Goal: Find contact information: Find contact information

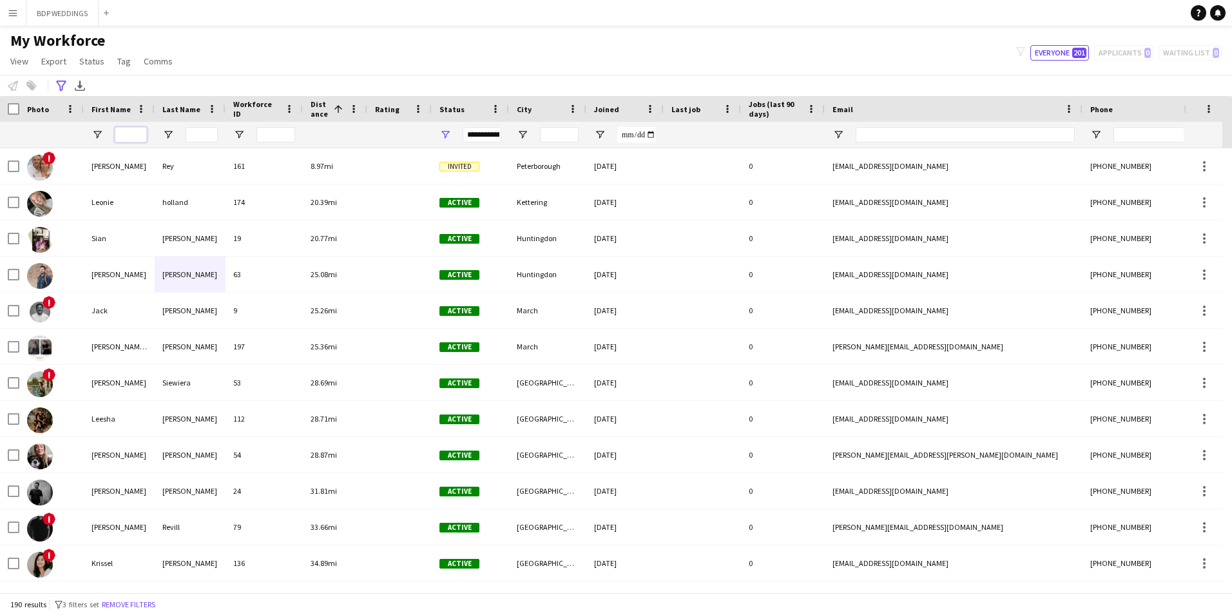
click at [133, 134] on input "First Name Filter Input" at bounding box center [131, 134] width 32 height 15
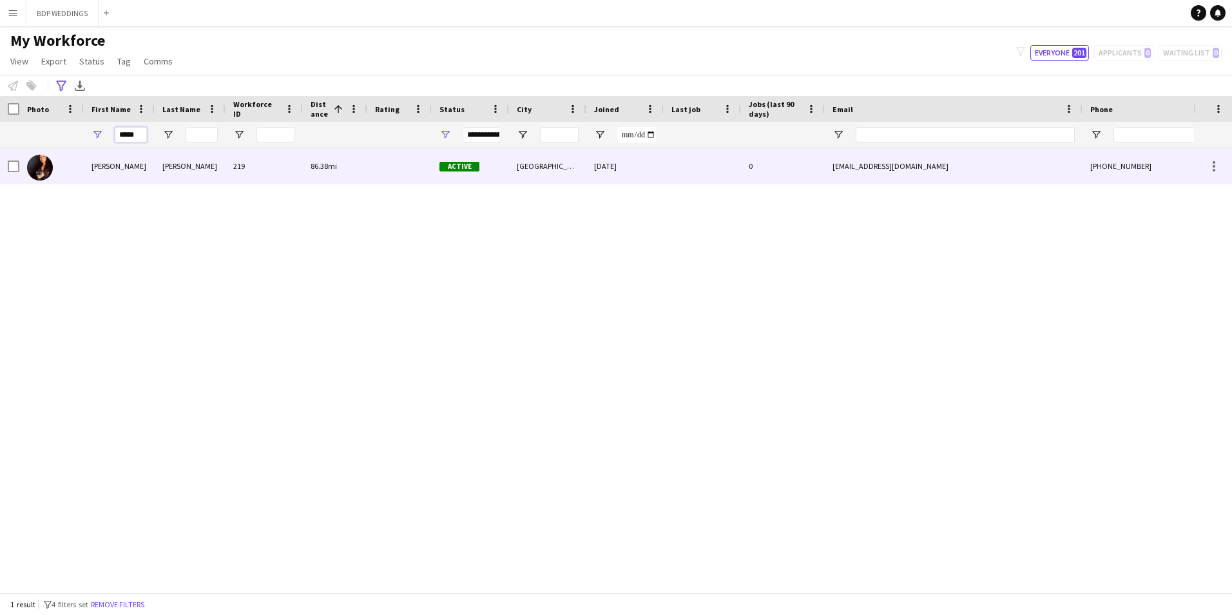
type input "*****"
click at [222, 171] on div "[PERSON_NAME]" at bounding box center [190, 165] width 71 height 35
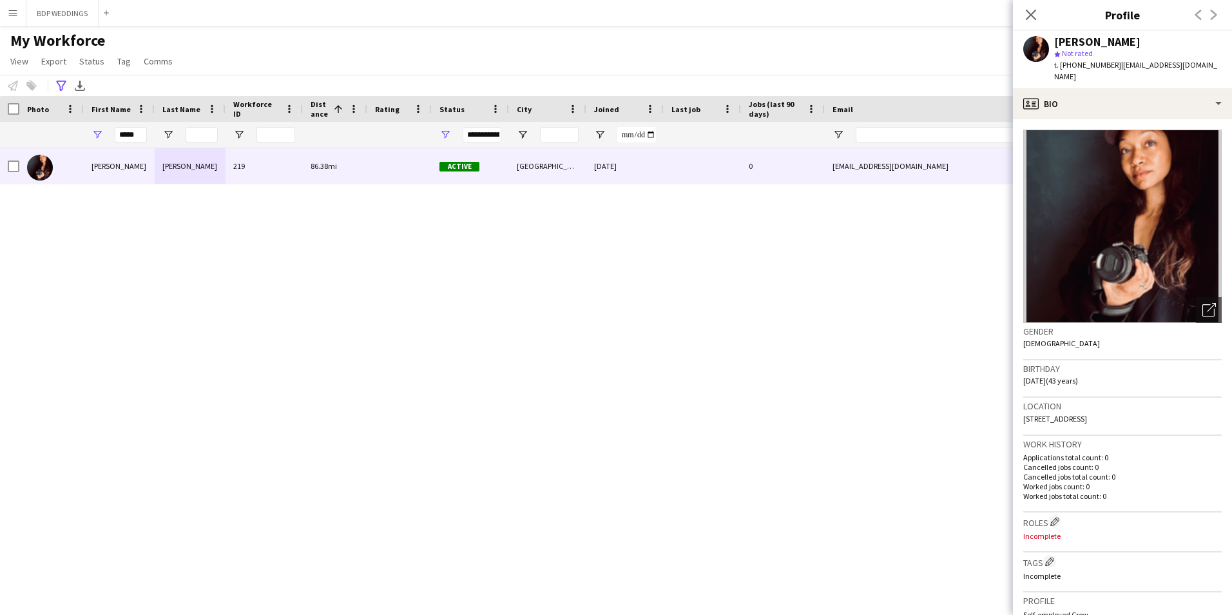
drag, startPoint x: 1120, startPoint y: 73, endPoint x: 1116, endPoint y: 66, distance: 8.9
click at [1116, 66] on div "t. [PHONE_NUMBER] | [EMAIL_ADDRESS][DOMAIN_NAME]" at bounding box center [1137, 70] width 167 height 23
copy span "[EMAIL_ADDRESS][DOMAIN_NAME]"
click at [57, 86] on icon "Advanced filters" at bounding box center [61, 86] width 10 height 10
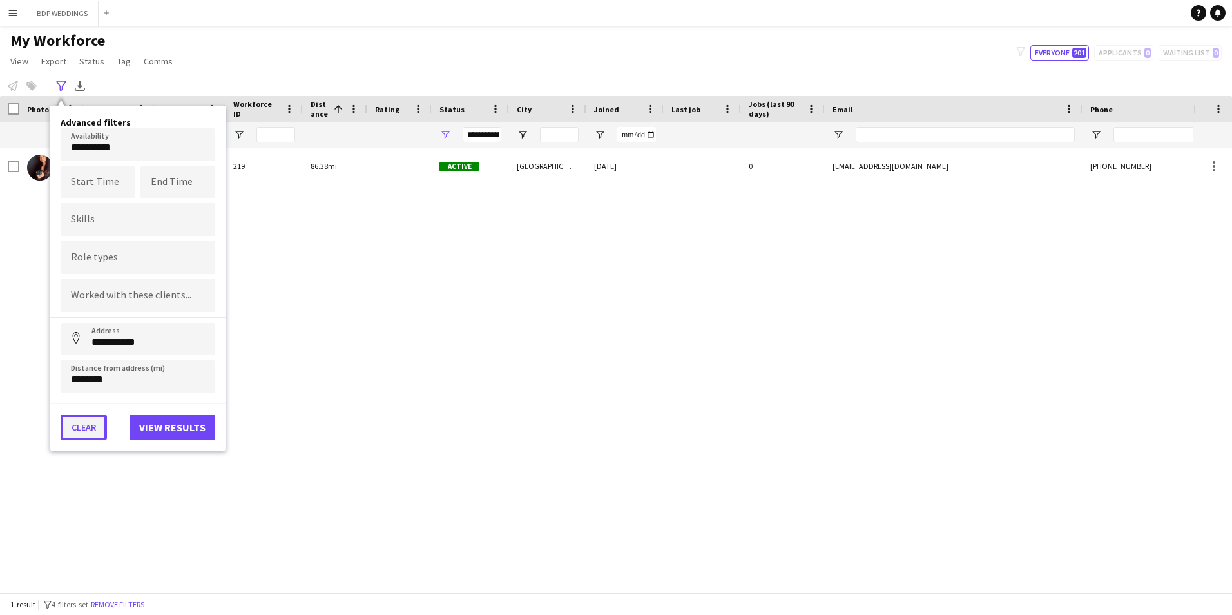
click at [79, 432] on button "Clear" at bounding box center [84, 427] width 46 height 26
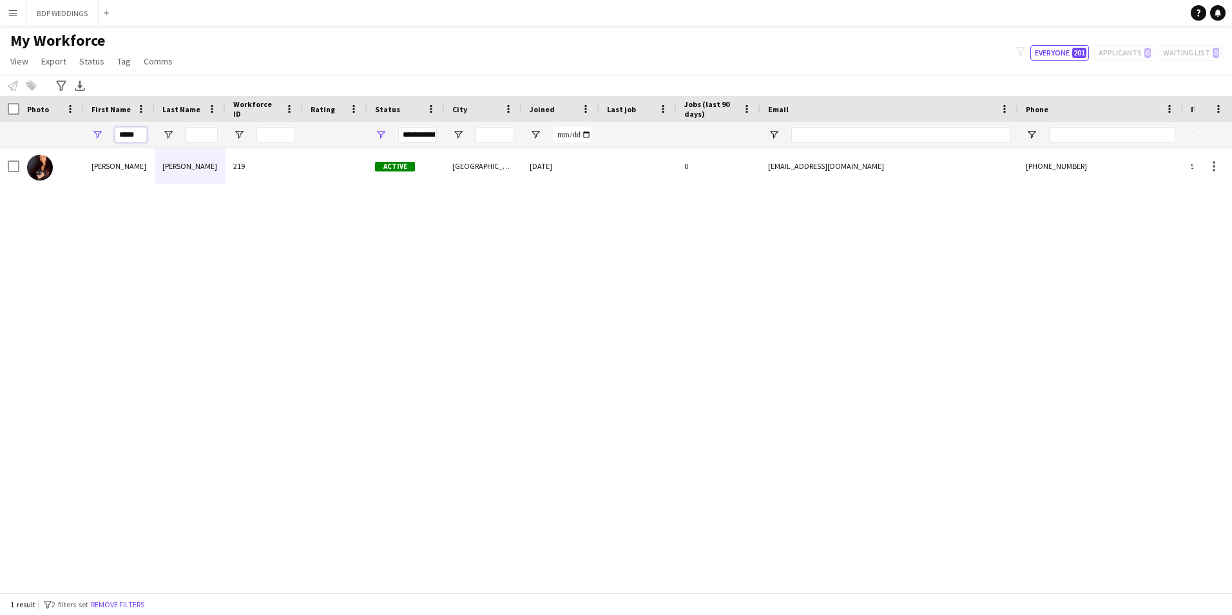
drag, startPoint x: 135, startPoint y: 131, endPoint x: 112, endPoint y: 136, distance: 23.0
click at [112, 133] on div "*****" at bounding box center [119, 135] width 71 height 26
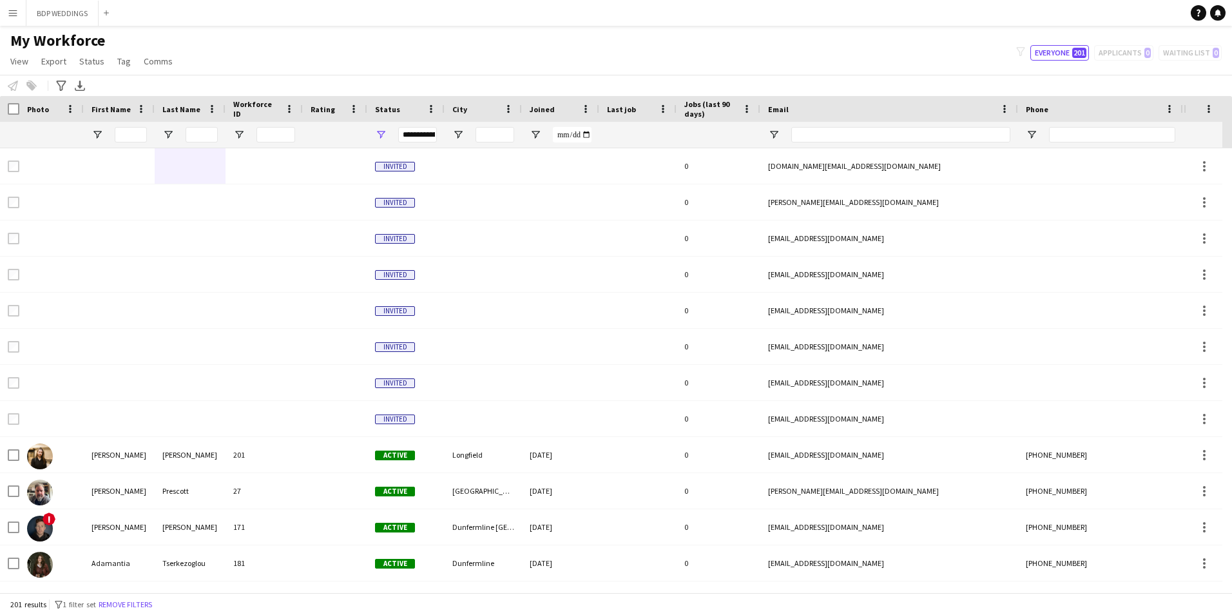
click at [542, 110] on span "Joined" at bounding box center [541, 109] width 25 height 10
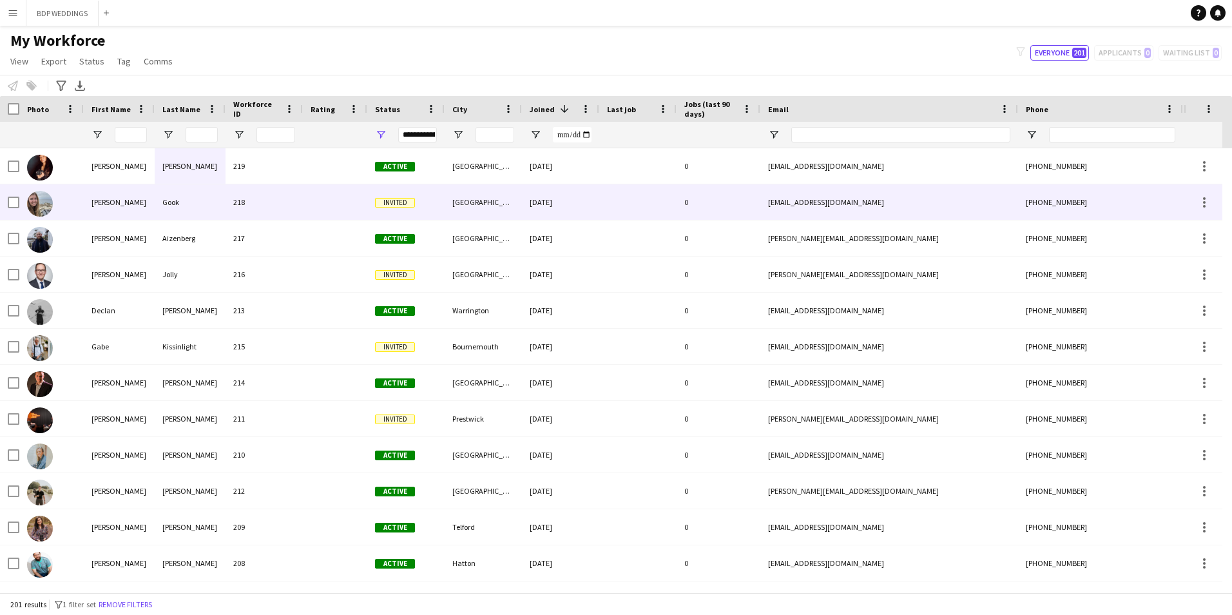
click at [262, 203] on div "218" at bounding box center [263, 201] width 77 height 35
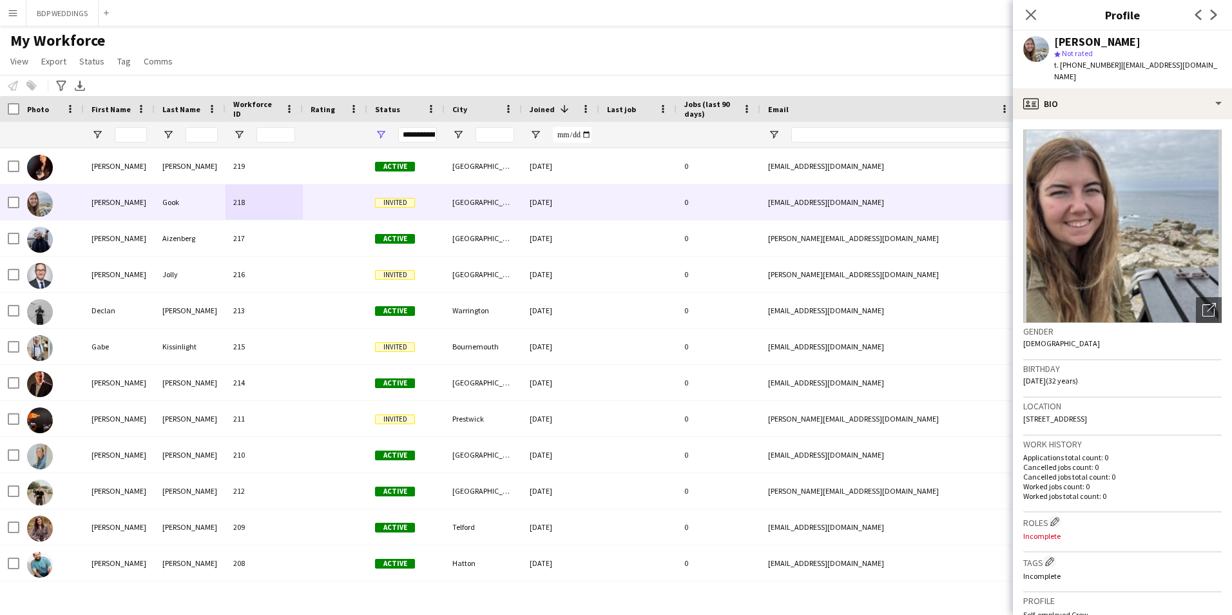
drag, startPoint x: 1132, startPoint y: 79, endPoint x: 1115, endPoint y: 66, distance: 22.0
click at [1115, 66] on div "t. [PHONE_NUMBER] | [EMAIL_ADDRESS][DOMAIN_NAME]" at bounding box center [1137, 70] width 167 height 23
copy span "[EMAIL_ADDRESS][DOMAIN_NAME]"
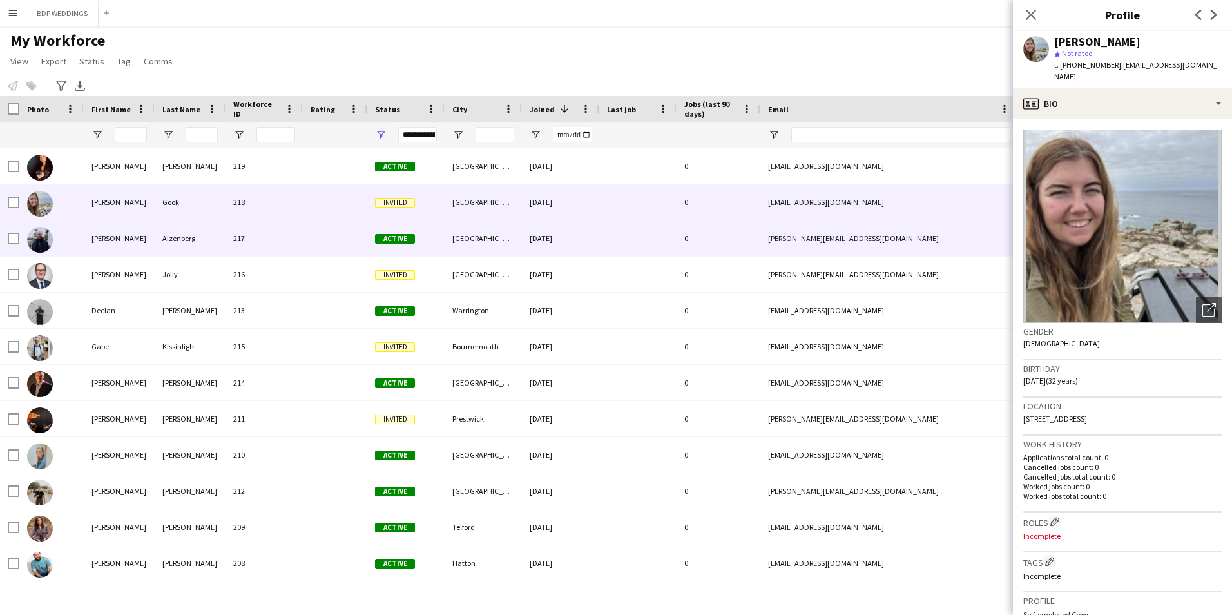
click at [245, 244] on div "217" at bounding box center [263, 237] width 77 height 35
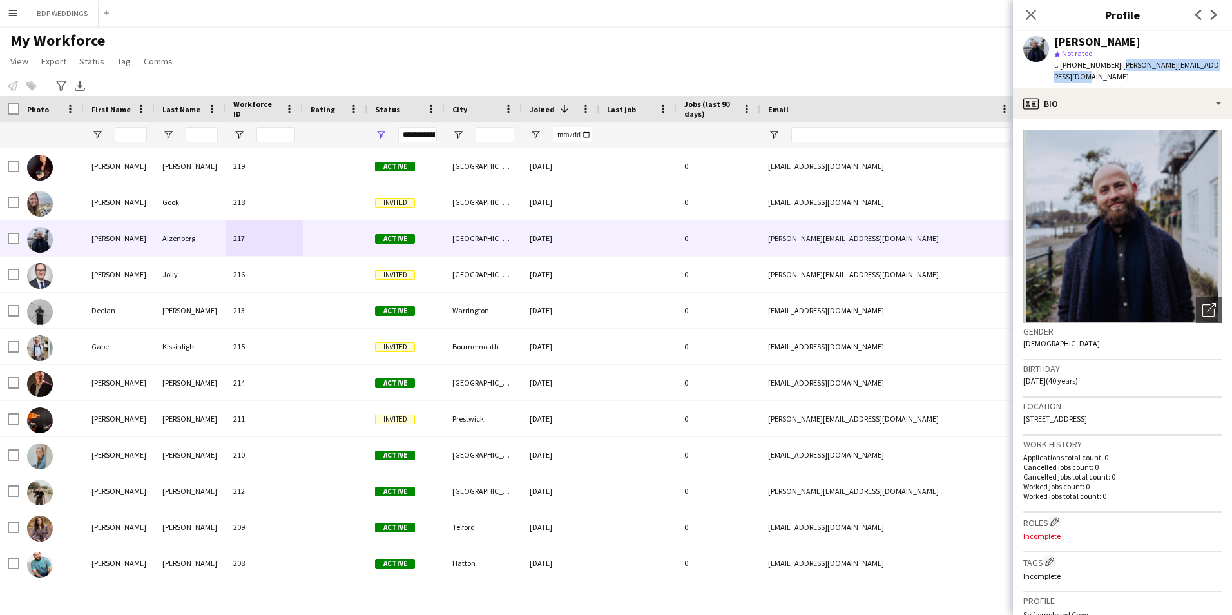
drag, startPoint x: 1132, startPoint y: 76, endPoint x: 1115, endPoint y: 65, distance: 20.0
click at [1115, 65] on div "t. [PHONE_NUMBER] | [PERSON_NAME][EMAIL_ADDRESS][DOMAIN_NAME]" at bounding box center [1137, 70] width 167 height 23
copy span "[PERSON_NAME][EMAIL_ADDRESS][DOMAIN_NAME]"
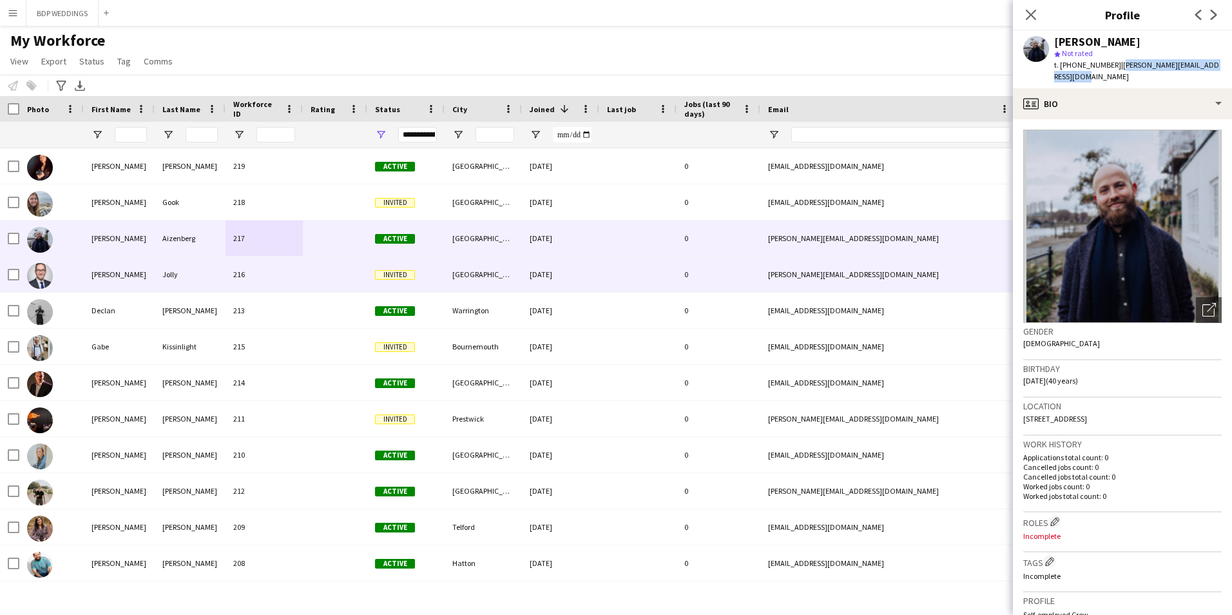
click at [208, 278] on div "Jolly" at bounding box center [190, 273] width 71 height 35
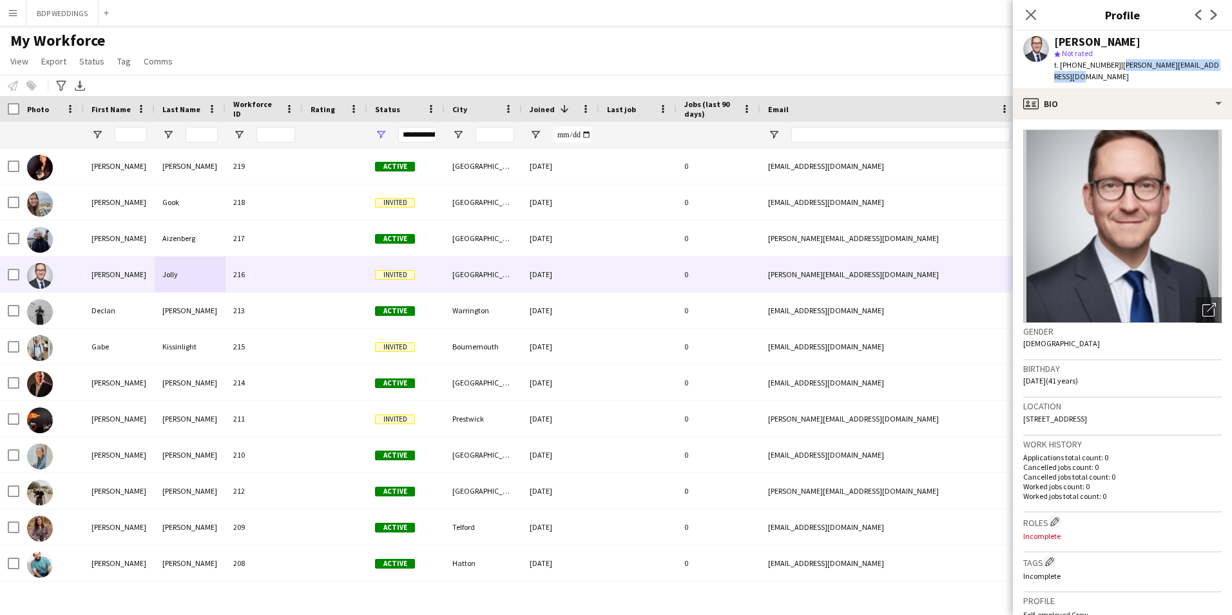
drag, startPoint x: 1135, startPoint y: 75, endPoint x: 1116, endPoint y: 62, distance: 22.7
click at [1116, 62] on div "t. [PHONE_NUMBER] | [PERSON_NAME][EMAIL_ADDRESS][DOMAIN_NAME]" at bounding box center [1137, 70] width 167 height 23
copy span "[PERSON_NAME][EMAIL_ADDRESS][DOMAIN_NAME]"
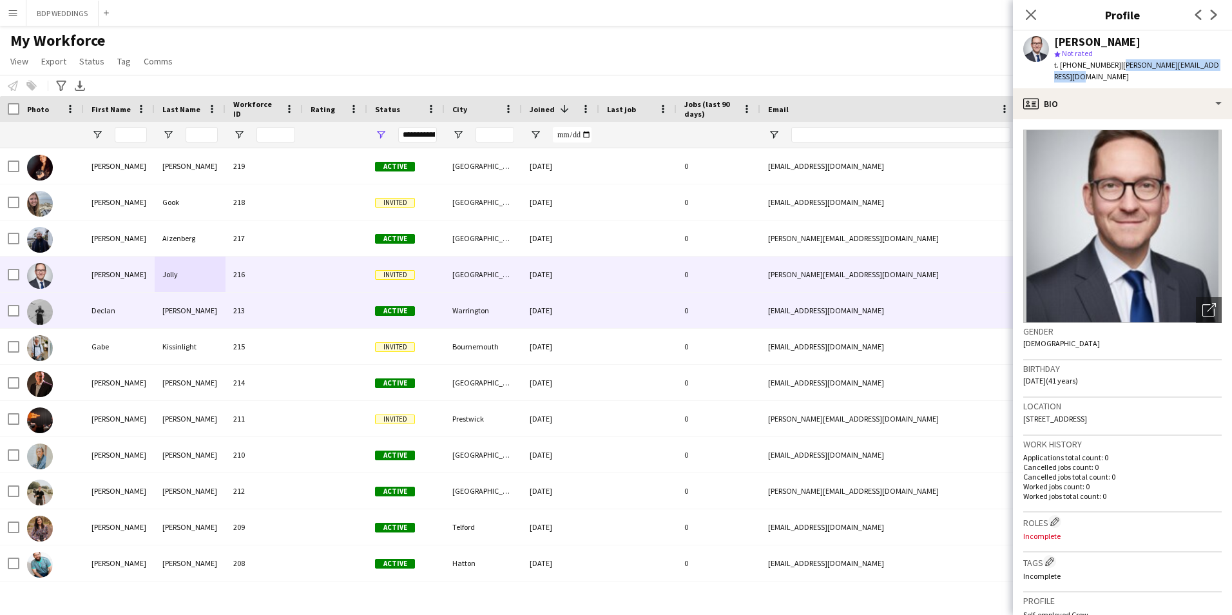
drag, startPoint x: 194, startPoint y: 311, endPoint x: 116, endPoint y: 317, distance: 78.2
click at [194, 311] on div "[PERSON_NAME]" at bounding box center [190, 309] width 71 height 35
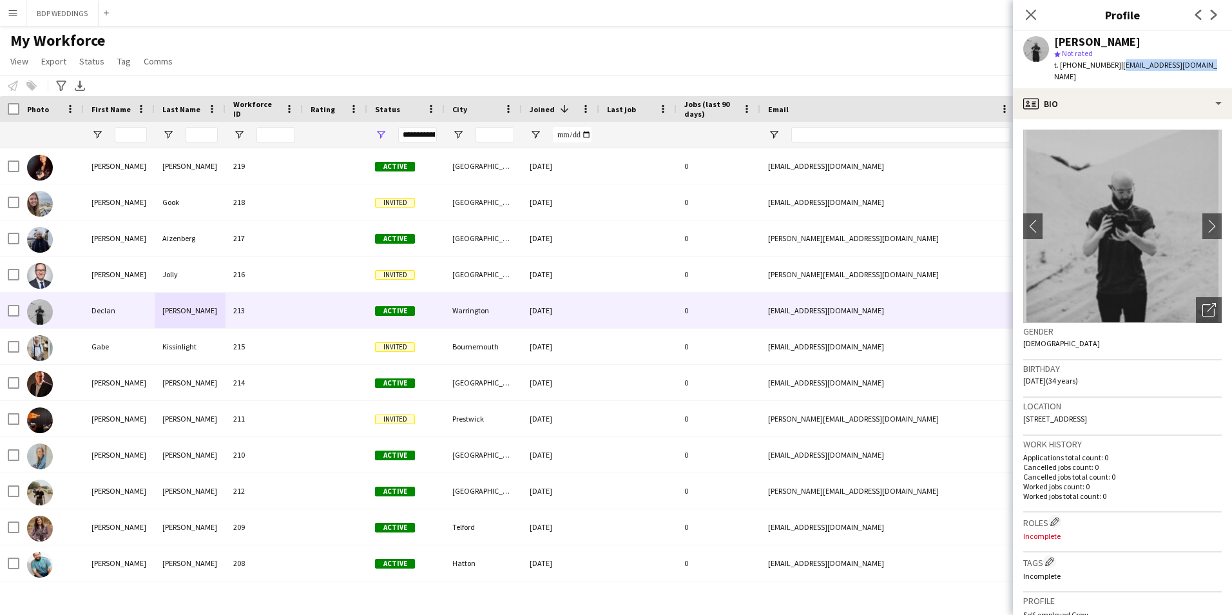
drag, startPoint x: 1206, startPoint y: 62, endPoint x: 1120, endPoint y: 64, distance: 85.7
click at [1120, 64] on div "[PERSON_NAME] star Not rated t. [PHONE_NUMBER] | [EMAIL_ADDRESS][DOMAIN_NAME]" at bounding box center [1122, 59] width 219 height 57
copy span "[EMAIL_ADDRESS][DOMAIN_NAME]"
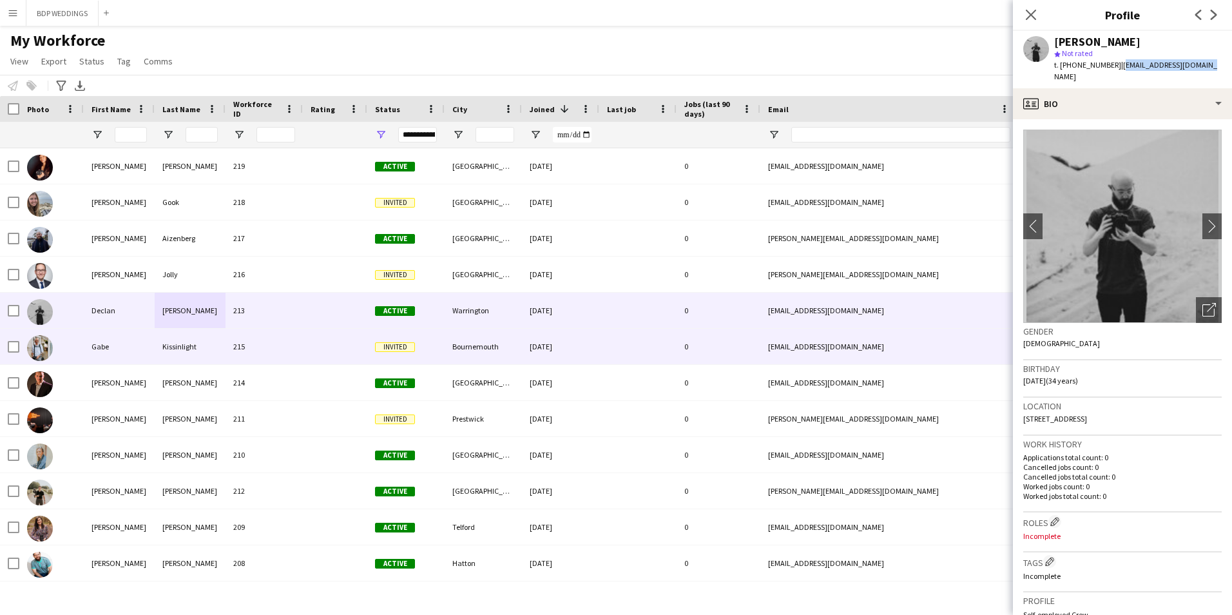
click at [227, 350] on div "215" at bounding box center [263, 346] width 77 height 35
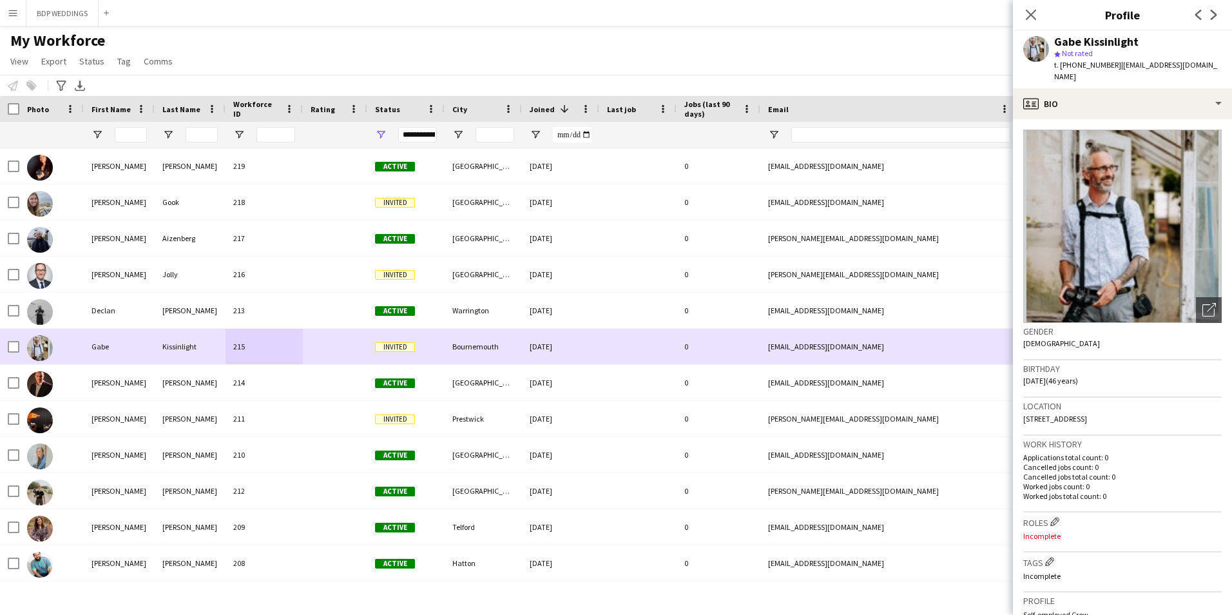
click at [306, 341] on div at bounding box center [335, 346] width 64 height 35
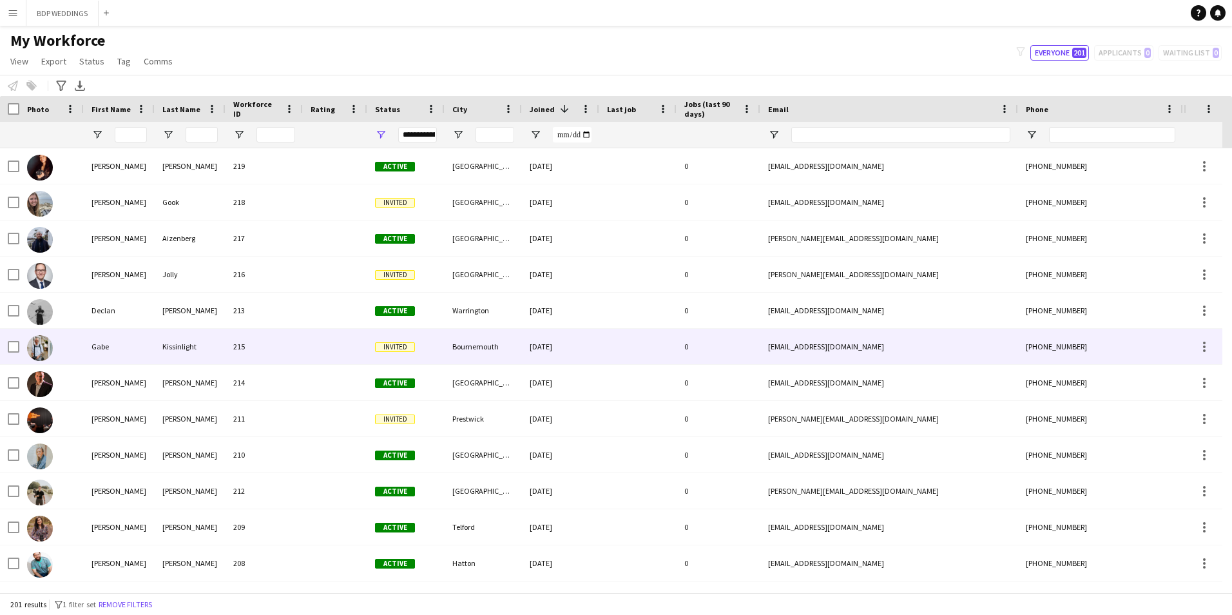
click at [344, 347] on div at bounding box center [335, 346] width 64 height 35
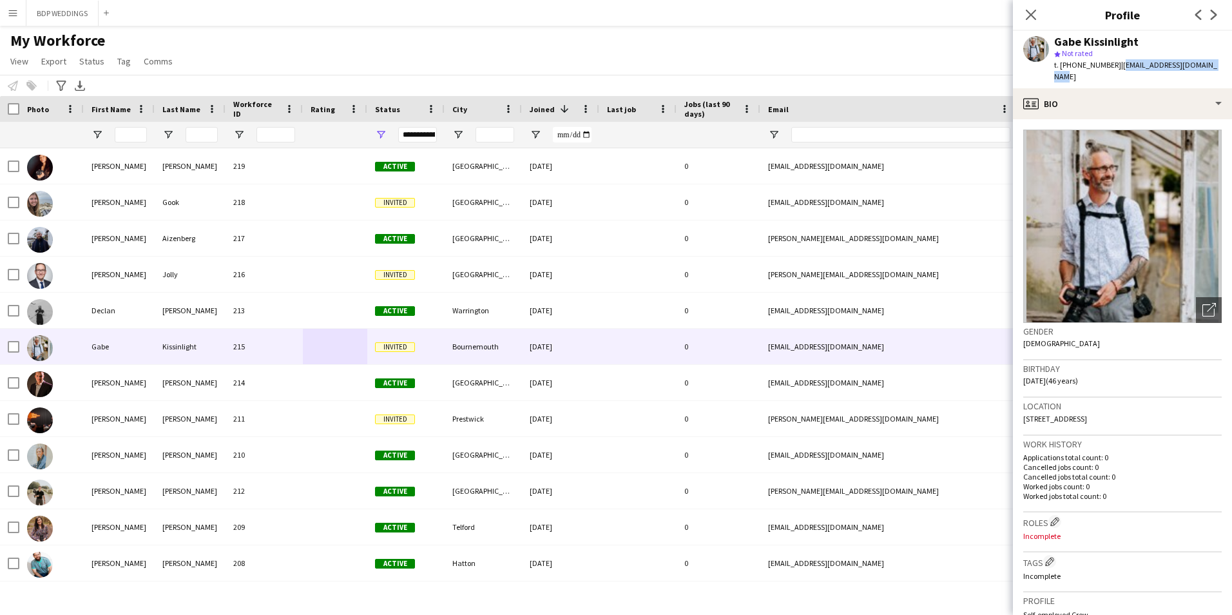
drag, startPoint x: 1208, startPoint y: 66, endPoint x: 1115, endPoint y: 64, distance: 92.8
click at [1115, 64] on div "Gabe Kissinlight star Not rated t. [PHONE_NUMBER] | [EMAIL_ADDRESS][DOMAIN_NAME]" at bounding box center [1122, 59] width 219 height 57
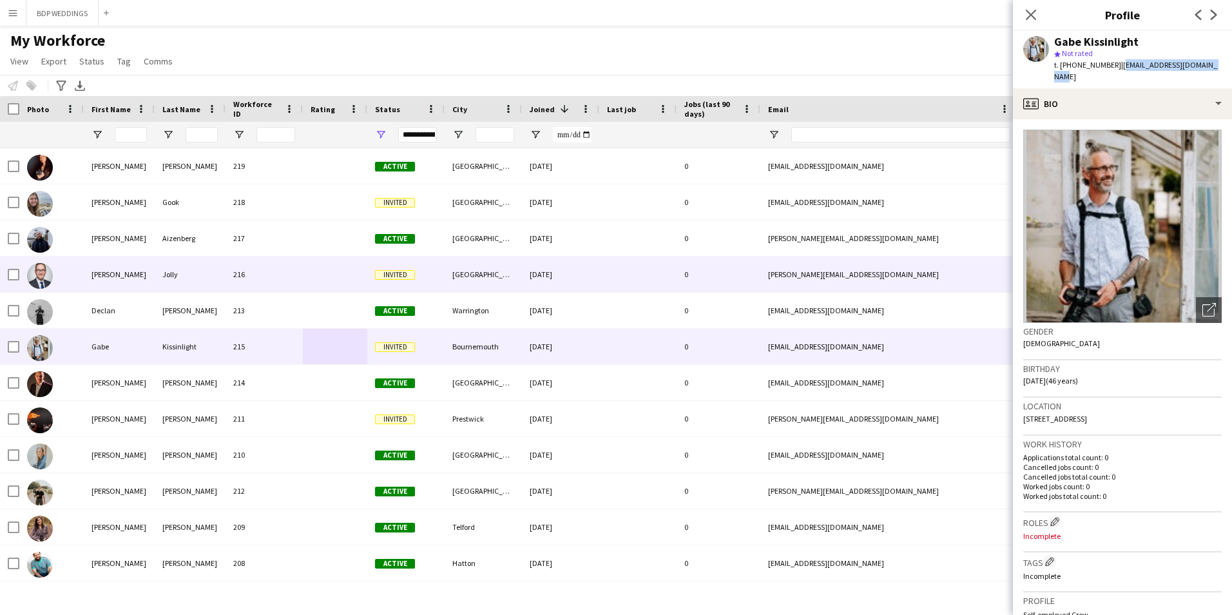
copy span "[EMAIL_ADDRESS][DOMAIN_NAME]"
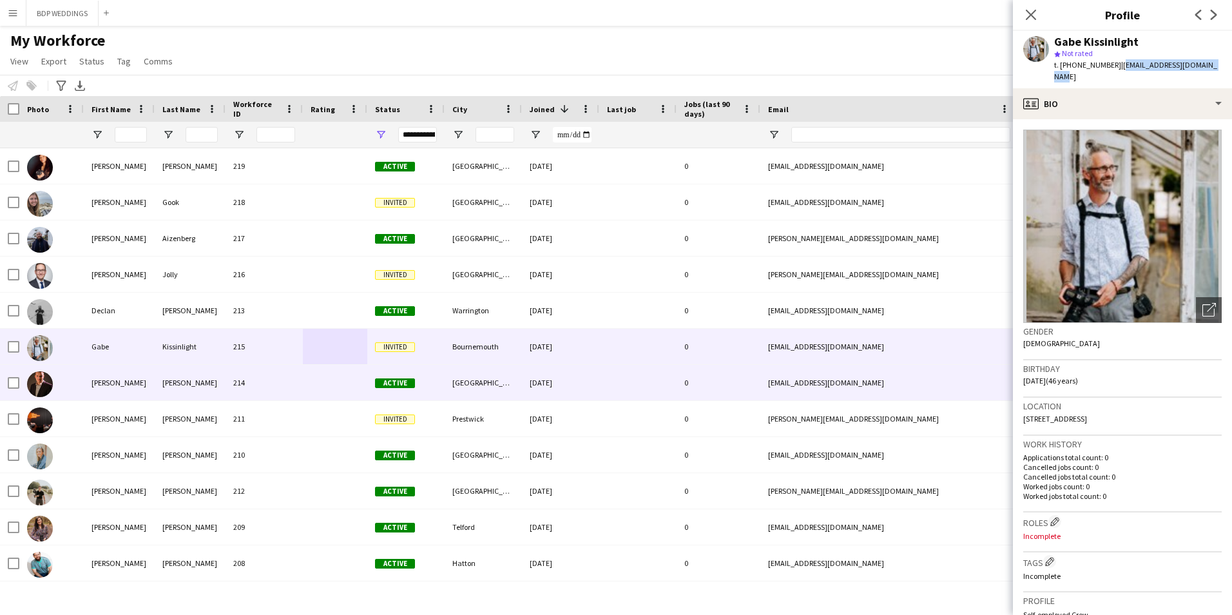
click at [214, 382] on div "[PERSON_NAME]" at bounding box center [190, 382] width 71 height 35
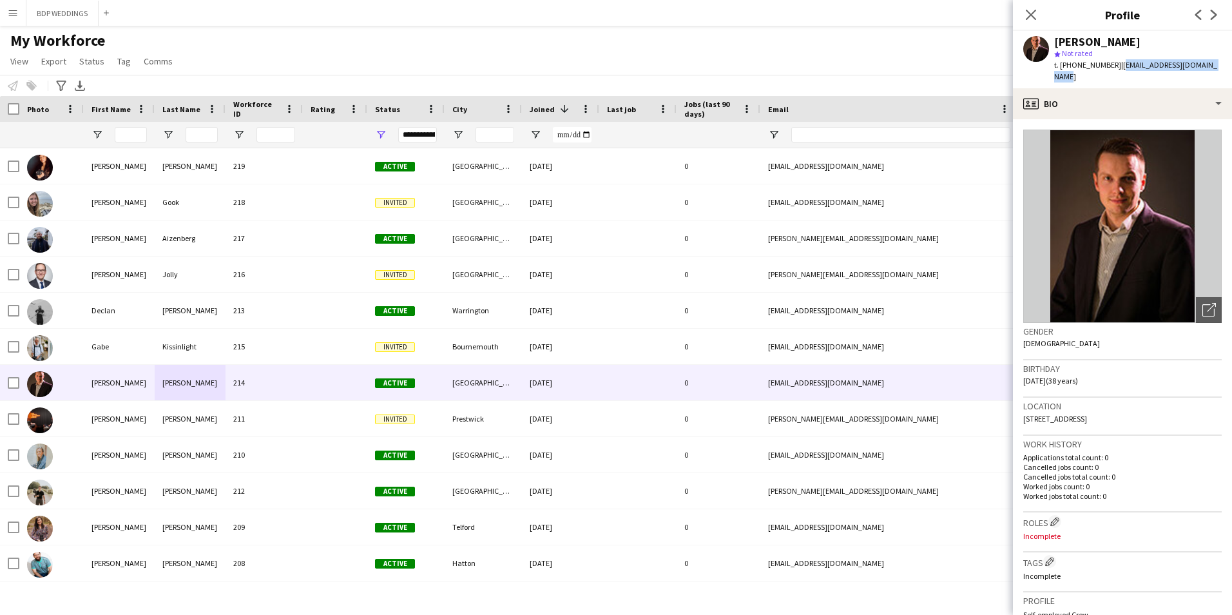
drag, startPoint x: 1215, startPoint y: 62, endPoint x: 1114, endPoint y: 67, distance: 100.6
click at [1114, 67] on span "| [EMAIL_ADDRESS][DOMAIN_NAME]" at bounding box center [1135, 70] width 163 height 21
copy span "[EMAIL_ADDRESS][DOMAIN_NAME]"
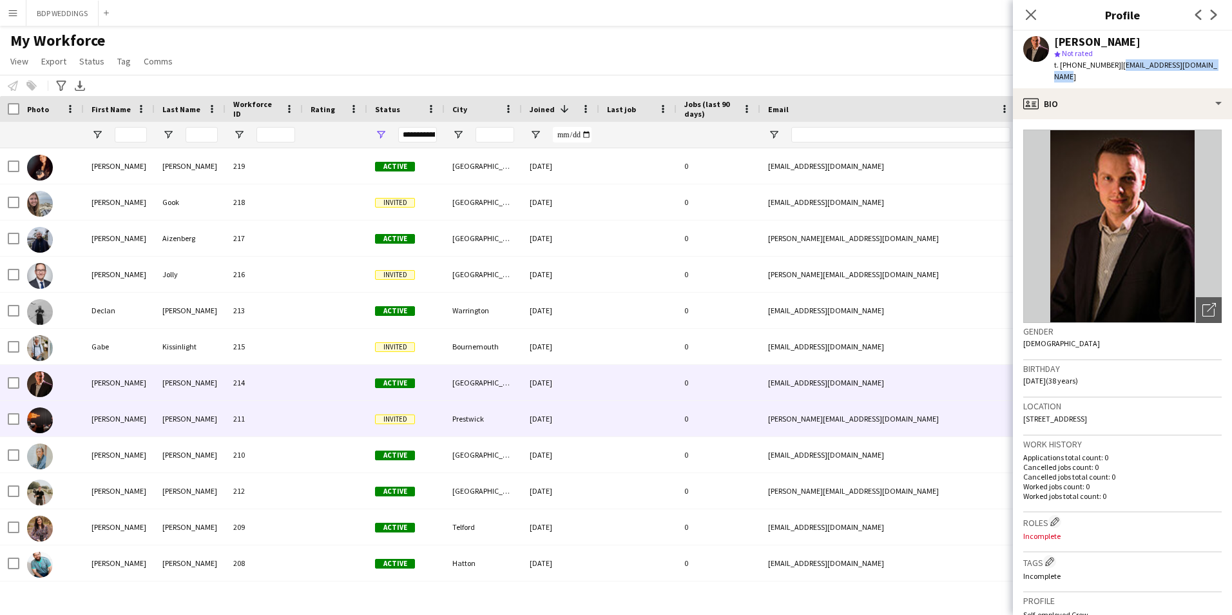
click at [190, 424] on div "[PERSON_NAME]" at bounding box center [190, 418] width 71 height 35
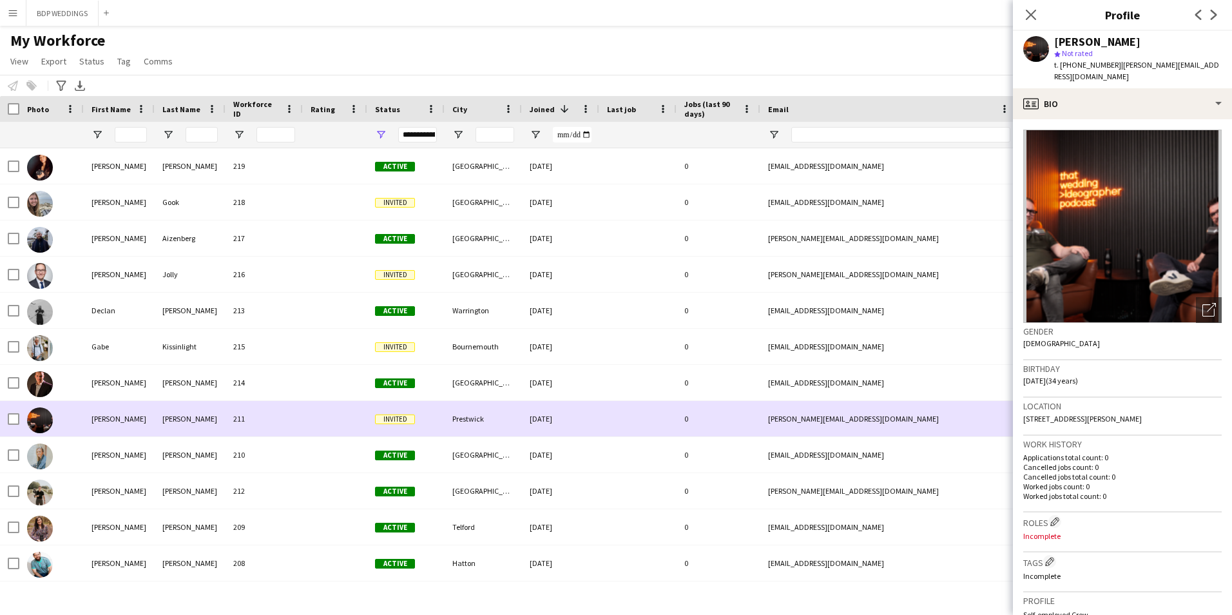
click at [564, 421] on div "[DATE]" at bounding box center [560, 418] width 77 height 35
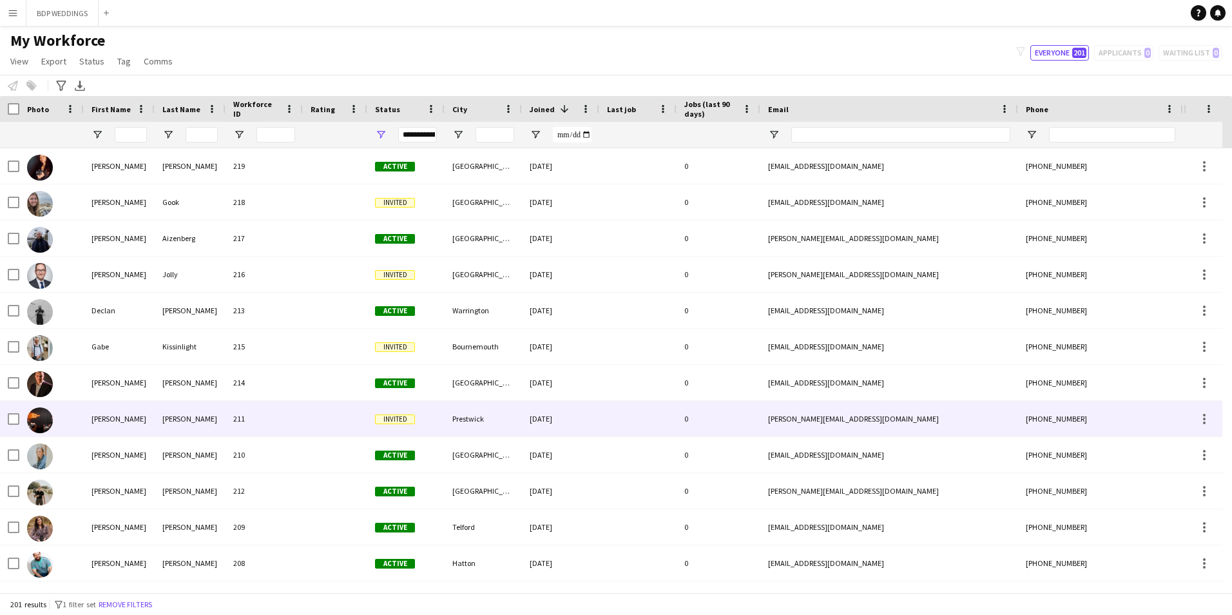
click at [564, 421] on div "[DATE]" at bounding box center [560, 418] width 77 height 35
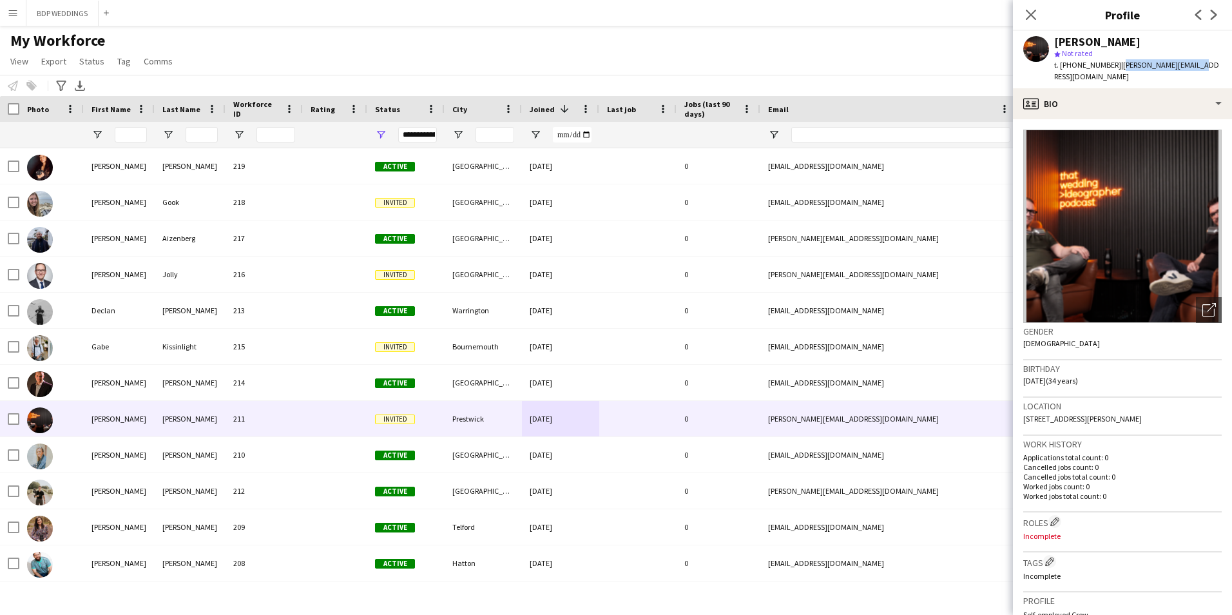
drag, startPoint x: 1197, startPoint y: 64, endPoint x: 1117, endPoint y: 64, distance: 79.9
click at [1117, 64] on div "[PERSON_NAME] star Not rated t. [PHONE_NUMBER] | [PERSON_NAME][EMAIL_ADDRESS][D…" at bounding box center [1122, 59] width 219 height 57
copy span "[PERSON_NAME][EMAIL_ADDRESS][DOMAIN_NAME]"
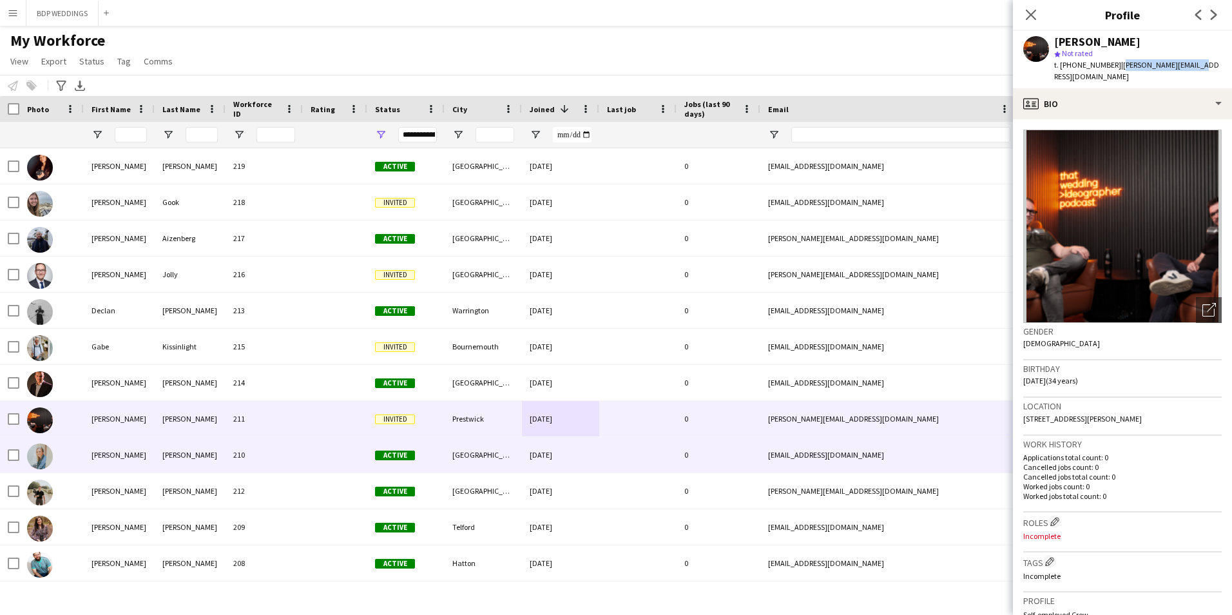
click at [236, 454] on div "210" at bounding box center [263, 454] width 77 height 35
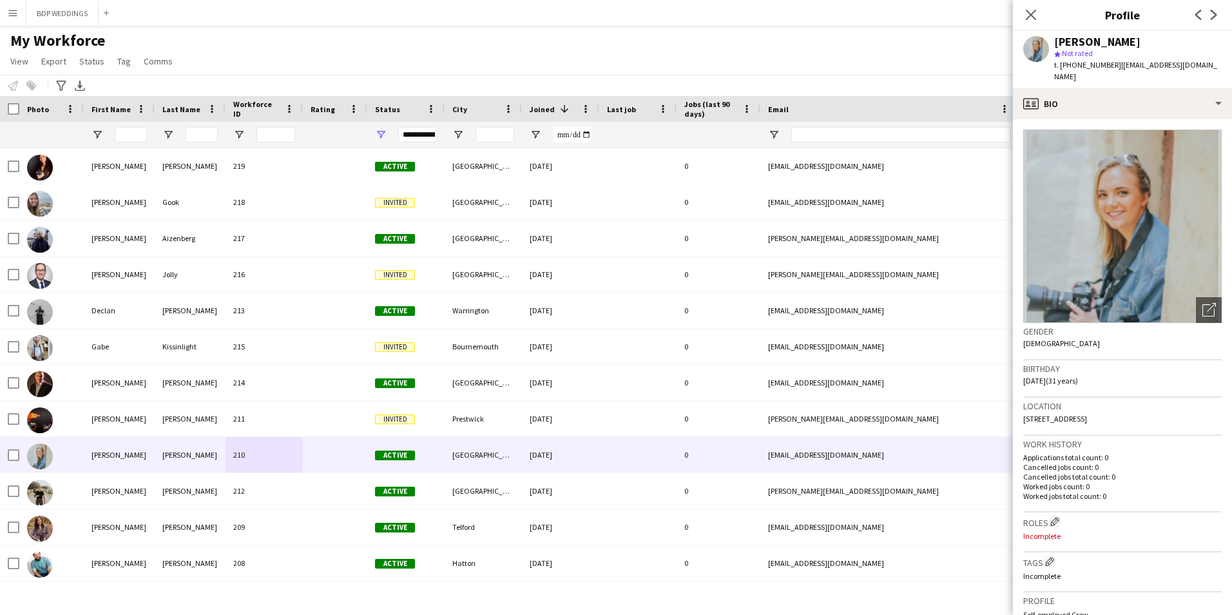
drag, startPoint x: 1138, startPoint y: 79, endPoint x: 1121, endPoint y: 63, distance: 23.2
click at [1121, 63] on div "t. [PHONE_NUMBER] | [EMAIL_ADDRESS][DOMAIN_NAME]" at bounding box center [1137, 70] width 167 height 23
drag, startPoint x: 1121, startPoint y: 63, endPoint x: 1120, endPoint y: 83, distance: 20.0
click at [1120, 83] on div "[PERSON_NAME] star Not rated t. [PHONE_NUMBER] | [EMAIL_ADDRESS][DOMAIN_NAME]" at bounding box center [1122, 59] width 219 height 57
drag, startPoint x: 1125, startPoint y: 77, endPoint x: 1120, endPoint y: 65, distance: 13.0
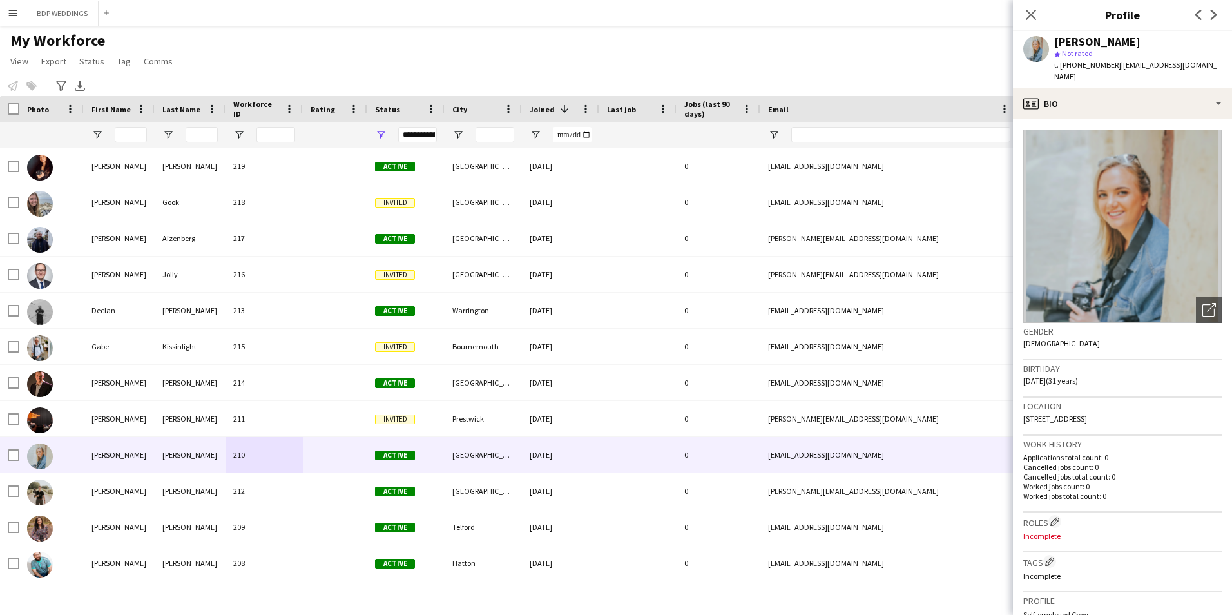
click at [1120, 65] on div "t. [PHONE_NUMBER] | [EMAIL_ADDRESS][DOMAIN_NAME]" at bounding box center [1137, 70] width 167 height 23
copy span "[EMAIL_ADDRESS][DOMAIN_NAME]"
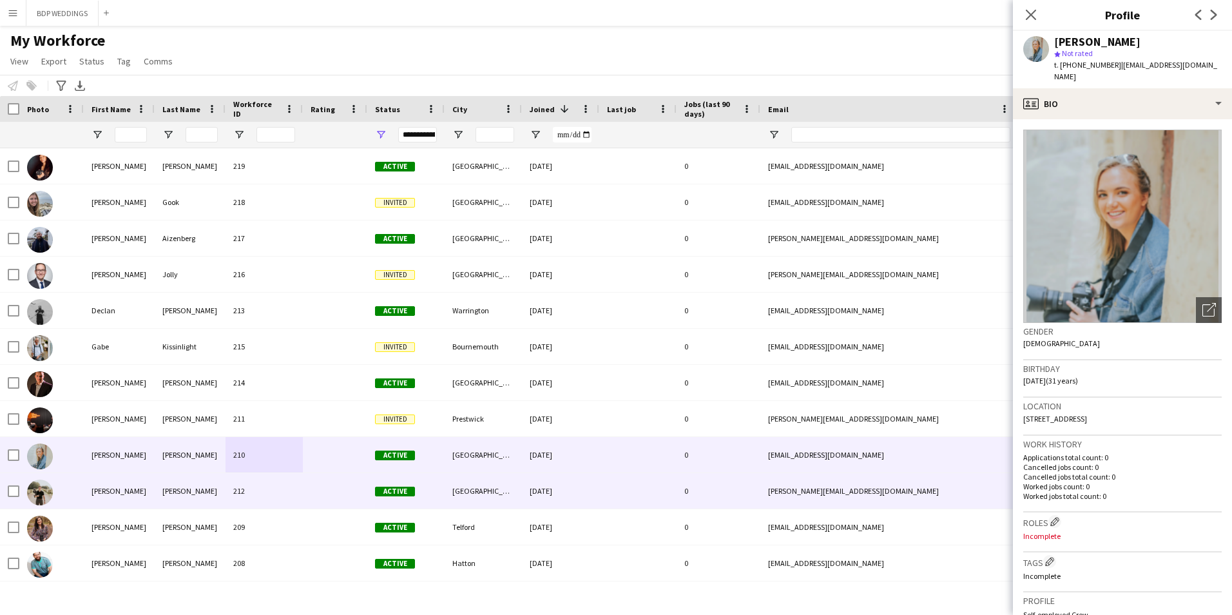
click at [207, 486] on div "[PERSON_NAME]" at bounding box center [190, 490] width 71 height 35
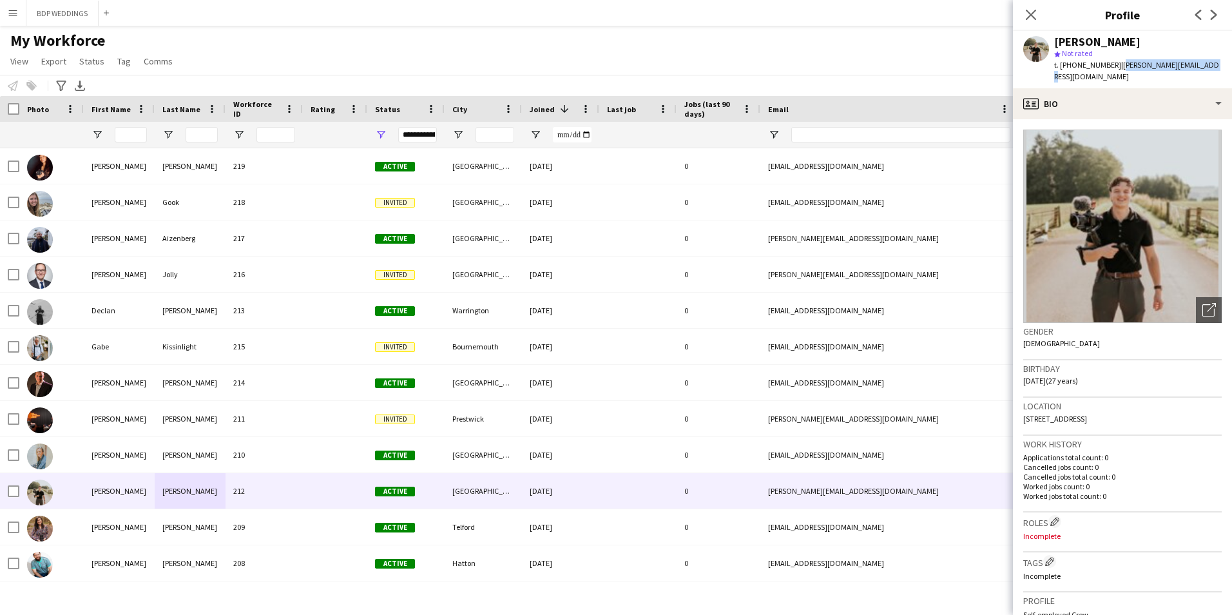
drag, startPoint x: 1207, startPoint y: 62, endPoint x: 1115, endPoint y: 66, distance: 92.2
click at [1115, 66] on div "[PERSON_NAME] star Not rated t. [PHONE_NUMBER] | [PERSON_NAME][EMAIL_ADDRESS][D…" at bounding box center [1122, 59] width 219 height 57
copy span "[PERSON_NAME][EMAIL_ADDRESS][DOMAIN_NAME]"
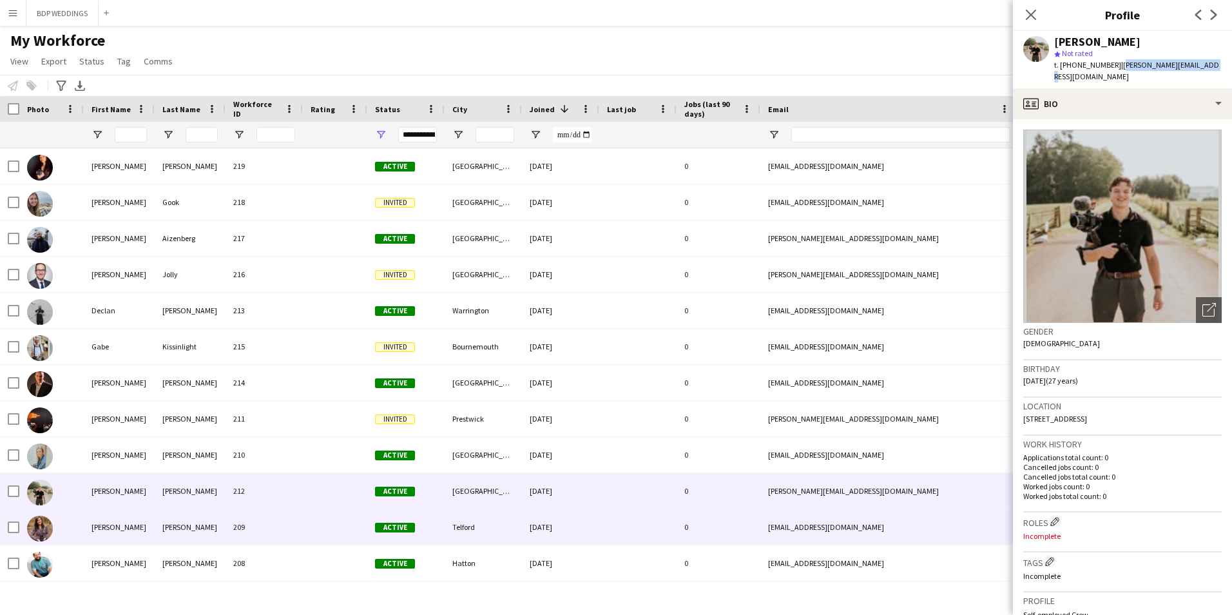
click at [208, 529] on div "[PERSON_NAME]" at bounding box center [190, 526] width 71 height 35
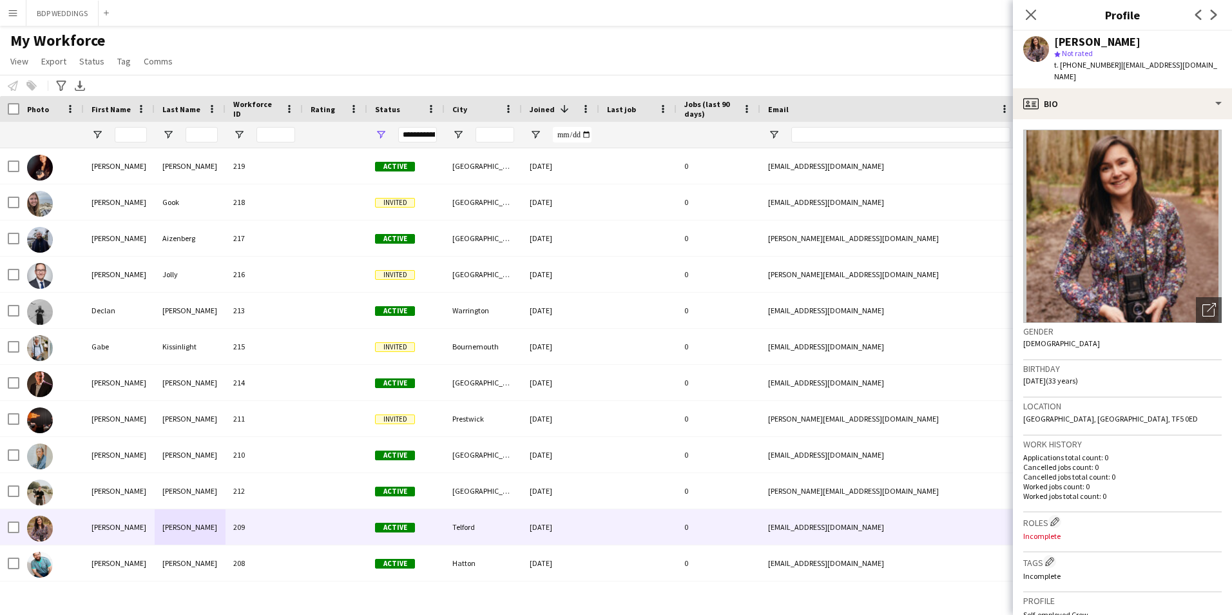
drag, startPoint x: 1178, startPoint y: 38, endPoint x: 1076, endPoint y: 39, distance: 101.1
click at [1076, 39] on div "[PERSON_NAME]" at bounding box center [1137, 42] width 167 height 12
drag, startPoint x: 1147, startPoint y: 77, endPoint x: 1114, endPoint y: 64, distance: 35.3
click at [1114, 64] on div "t. [PHONE_NUMBER] | [EMAIL_ADDRESS][DOMAIN_NAME]" at bounding box center [1137, 70] width 167 height 23
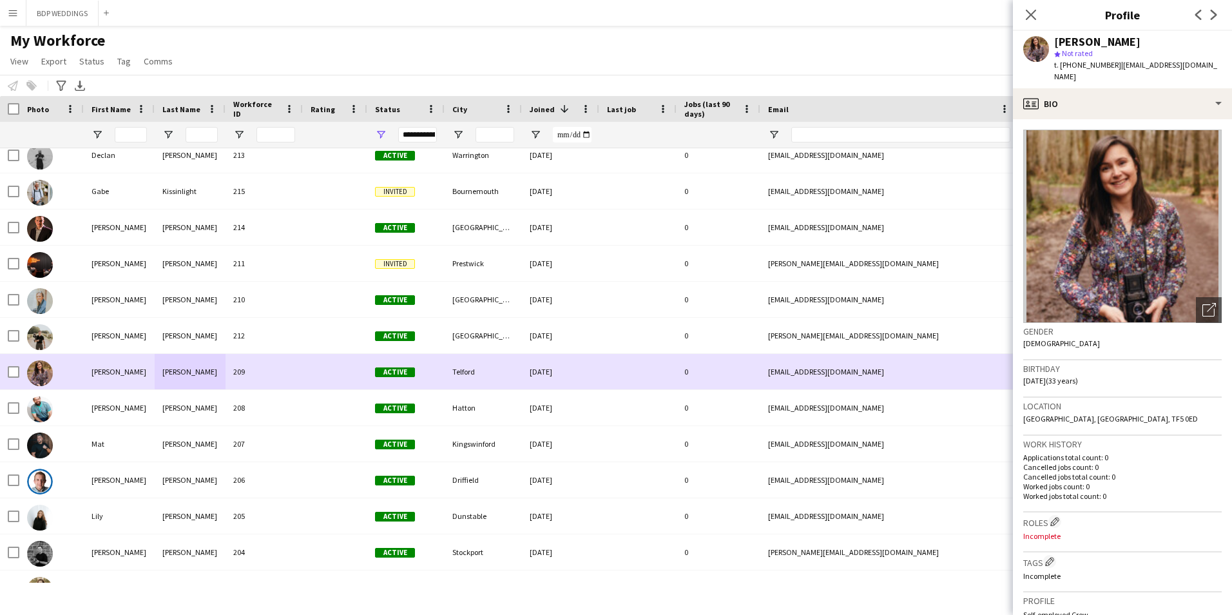
scroll to position [193, 0]
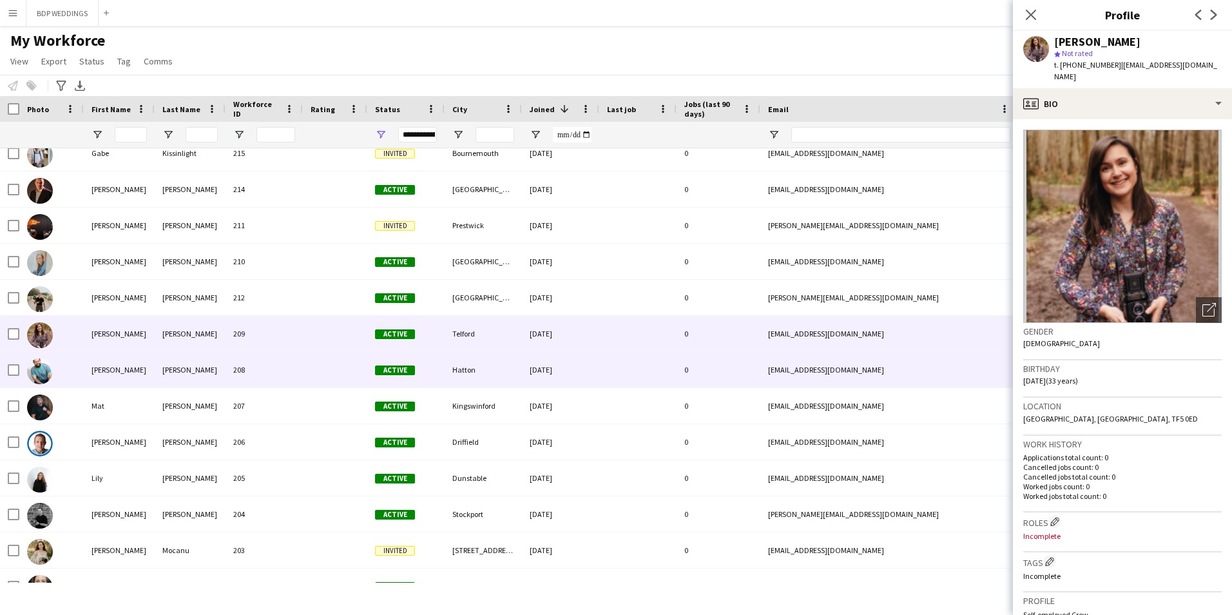
click at [225, 366] on div "[PERSON_NAME]" at bounding box center [190, 369] width 71 height 35
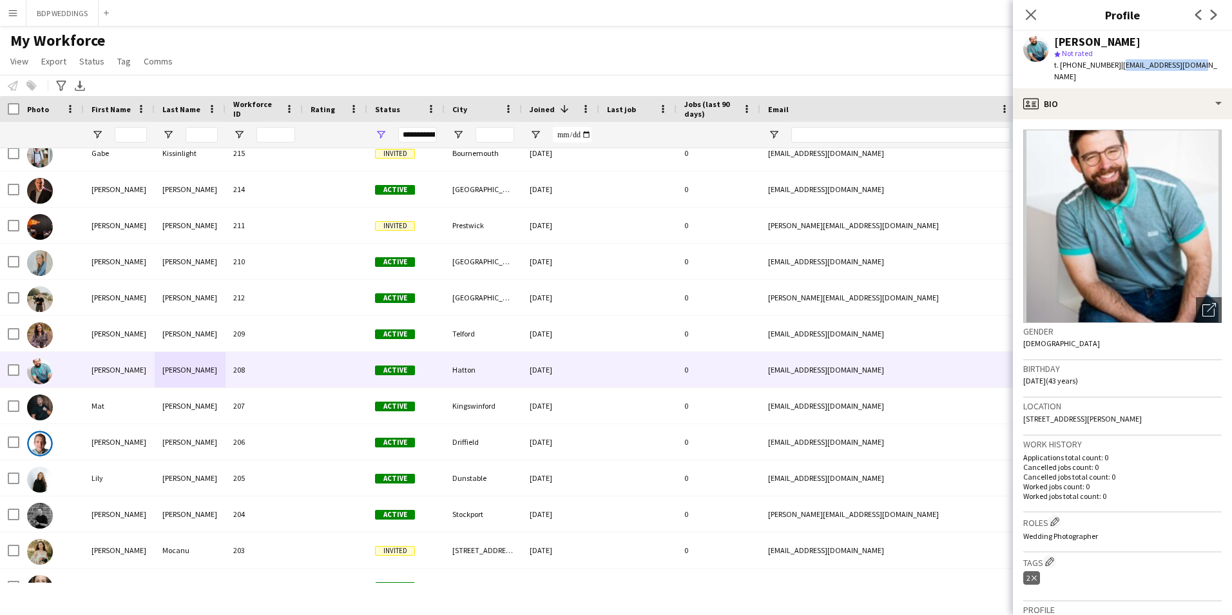
drag, startPoint x: 1192, startPoint y: 66, endPoint x: 1115, endPoint y: 64, distance: 76.7
click at [1115, 64] on div "[PERSON_NAME] star Not rated t. [PHONE_NUMBER] | [EMAIL_ADDRESS][DOMAIN_NAME]" at bounding box center [1122, 59] width 219 height 57
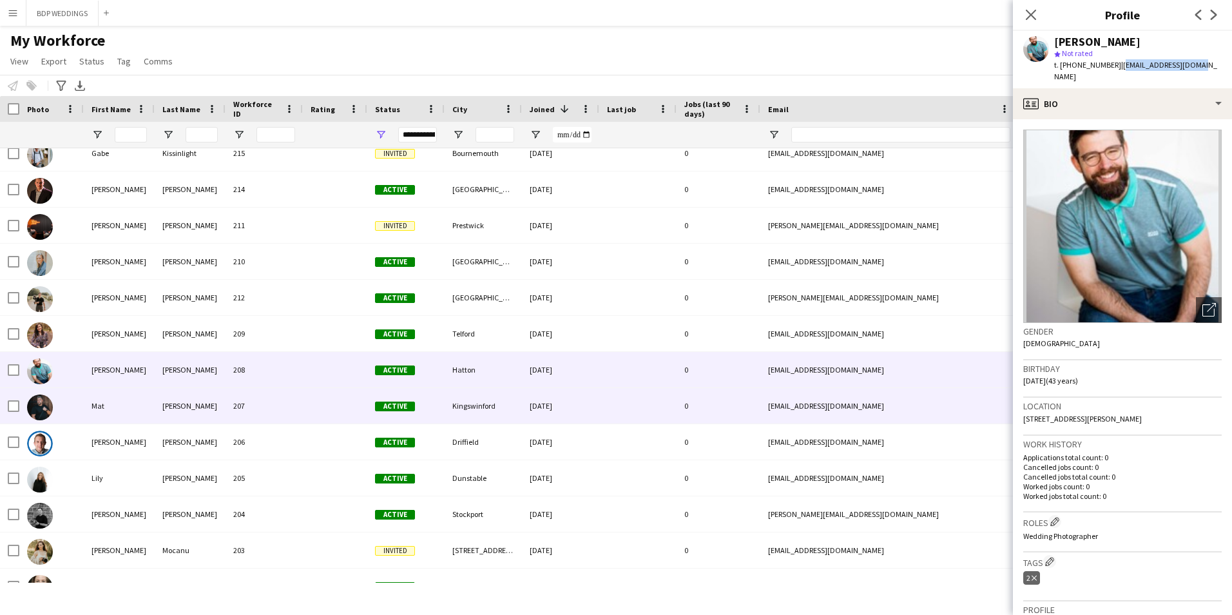
click at [249, 408] on div "207" at bounding box center [263, 405] width 77 height 35
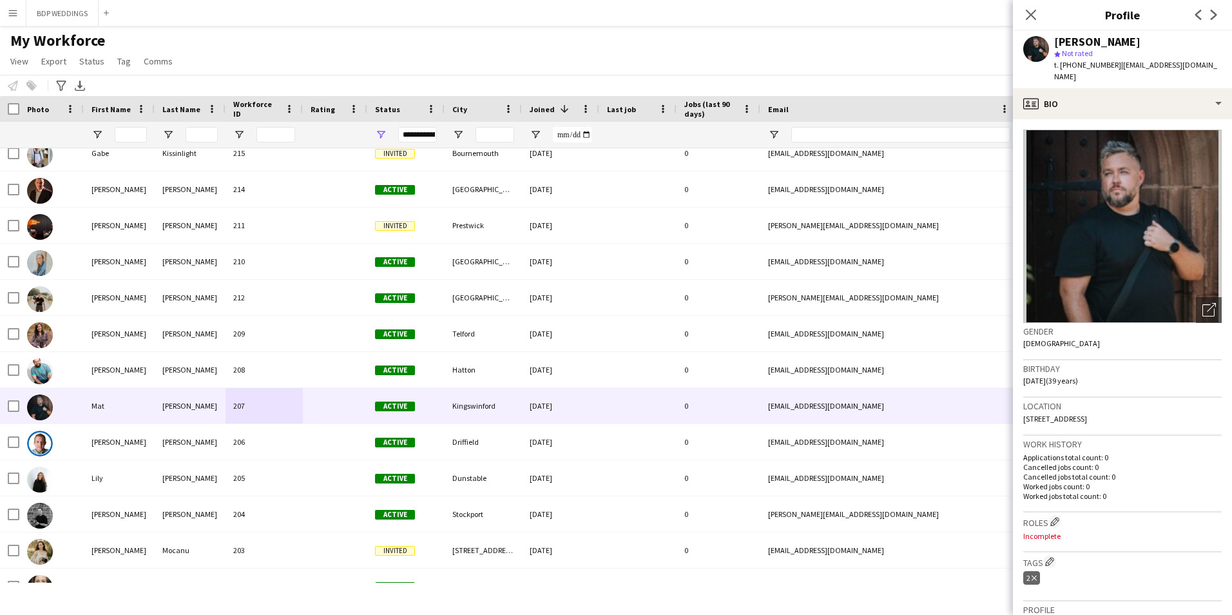
drag, startPoint x: 1163, startPoint y: 76, endPoint x: 1116, endPoint y: 61, distance: 49.5
click at [1116, 61] on div "t. [PHONE_NUMBER] | [EMAIL_ADDRESS][DOMAIN_NAME]" at bounding box center [1137, 70] width 167 height 23
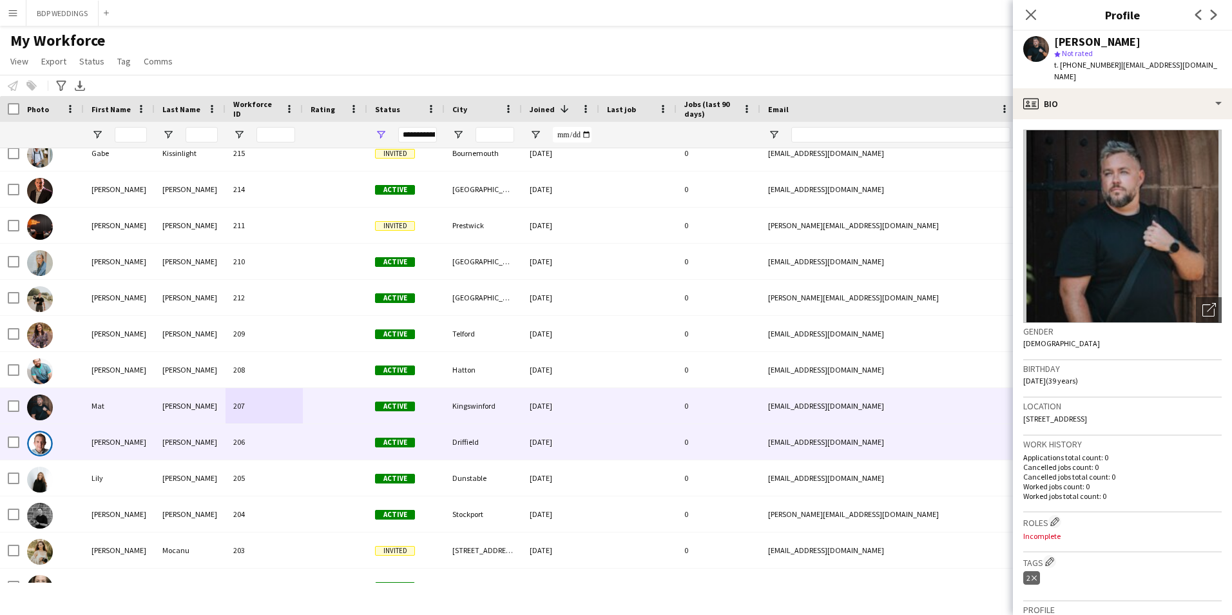
click at [199, 450] on div "[PERSON_NAME]" at bounding box center [190, 441] width 71 height 35
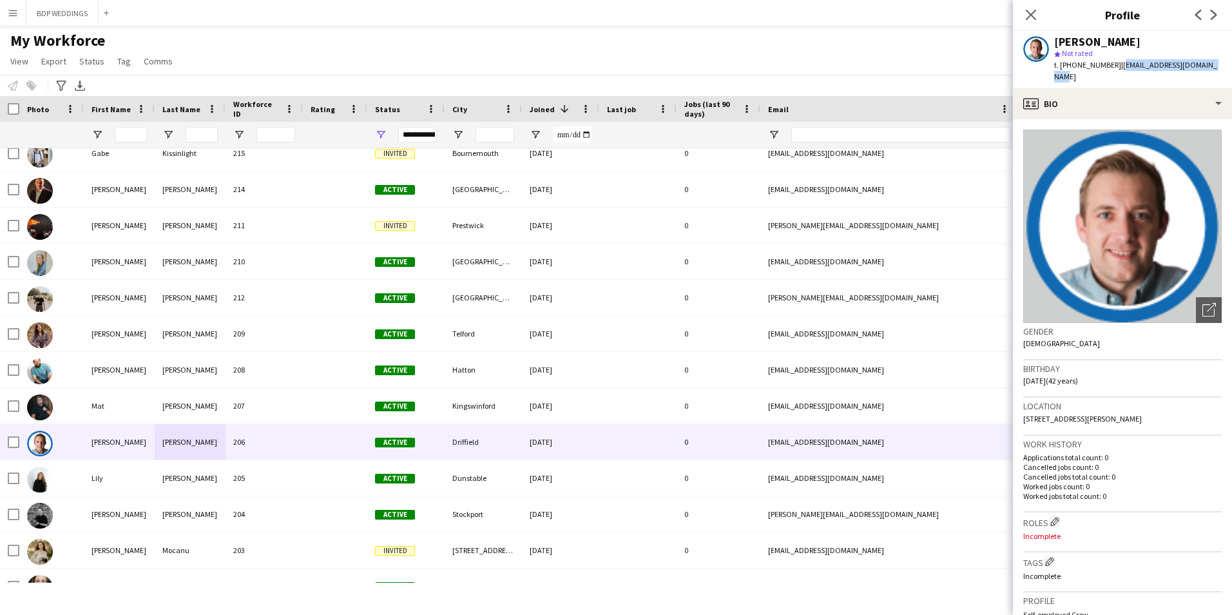
drag, startPoint x: 1210, startPoint y: 62, endPoint x: 1115, endPoint y: 64, distance: 95.4
click at [1115, 64] on div "[PERSON_NAME] star Not rated t. [PHONE_NUMBER] | [EMAIL_ADDRESS][DOMAIN_NAME]" at bounding box center [1122, 59] width 219 height 57
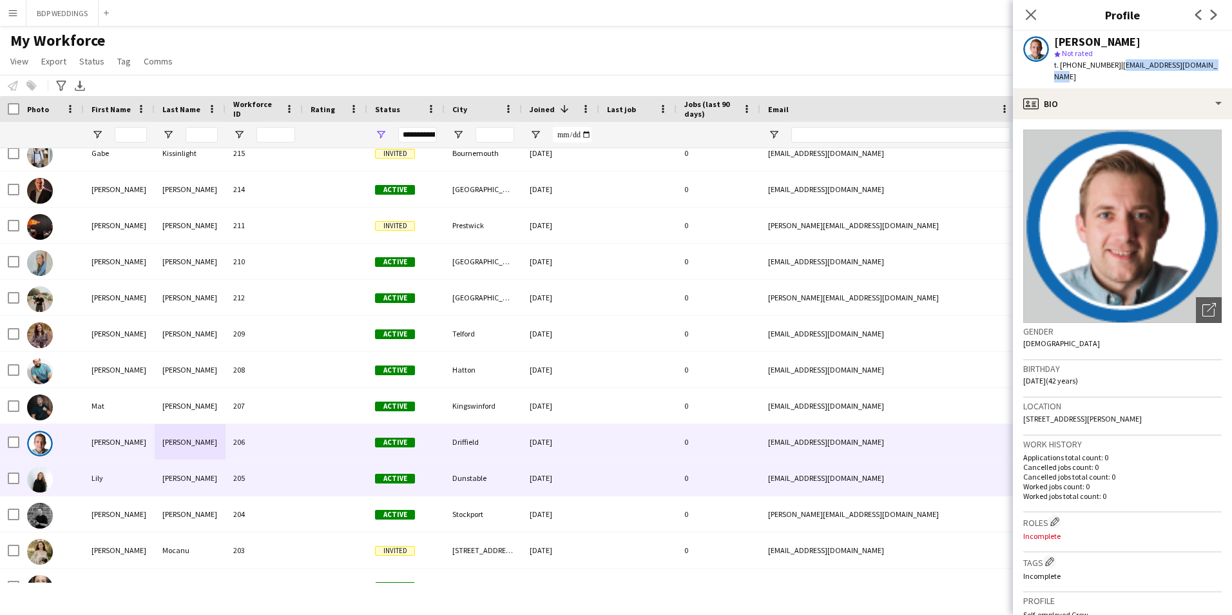
click at [182, 479] on div "[PERSON_NAME]" at bounding box center [190, 477] width 71 height 35
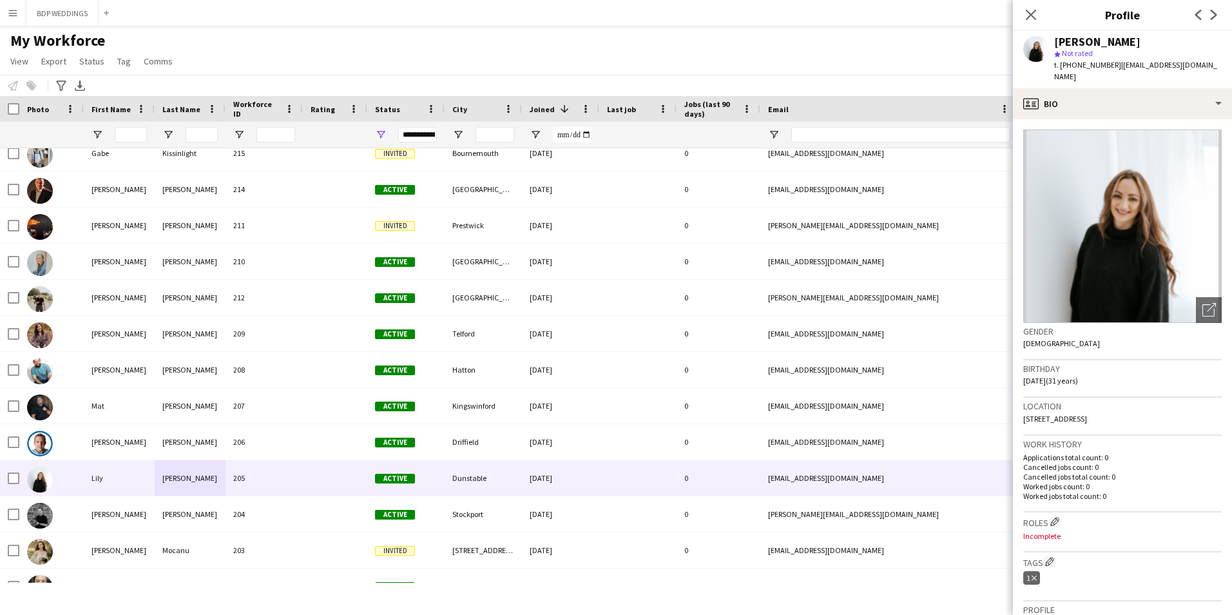
drag, startPoint x: 1123, startPoint y: 78, endPoint x: 1116, endPoint y: 66, distance: 13.8
click at [1116, 66] on div "t. [PHONE_NUMBER] | [EMAIL_ADDRESS][DOMAIN_NAME]" at bounding box center [1137, 70] width 167 height 23
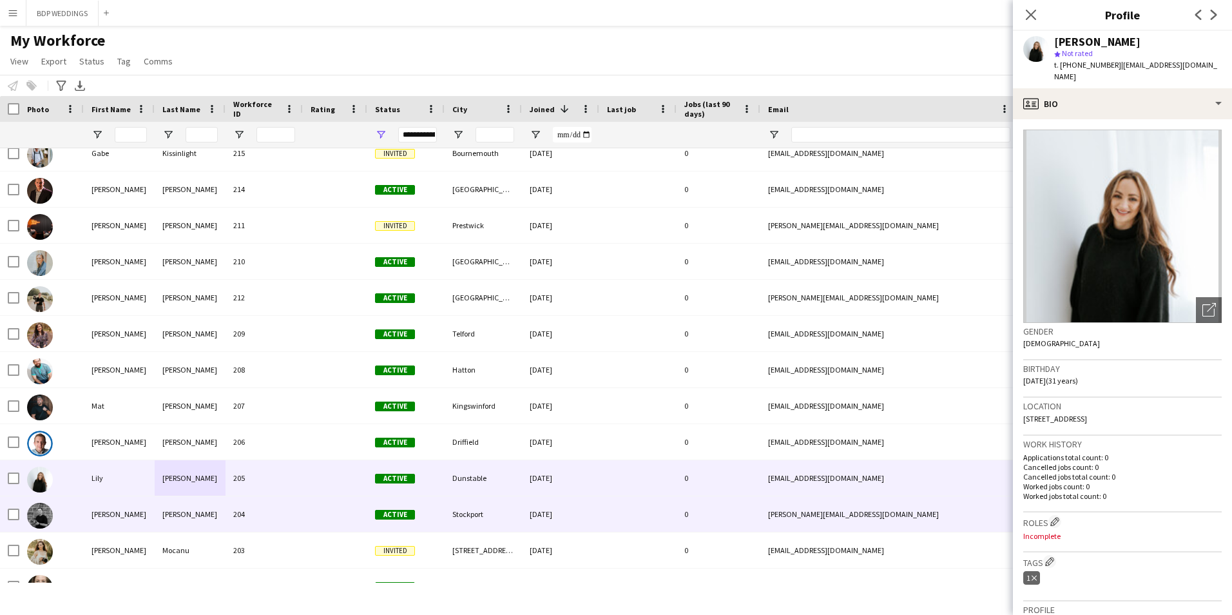
click at [189, 513] on div "[PERSON_NAME]" at bounding box center [190, 513] width 71 height 35
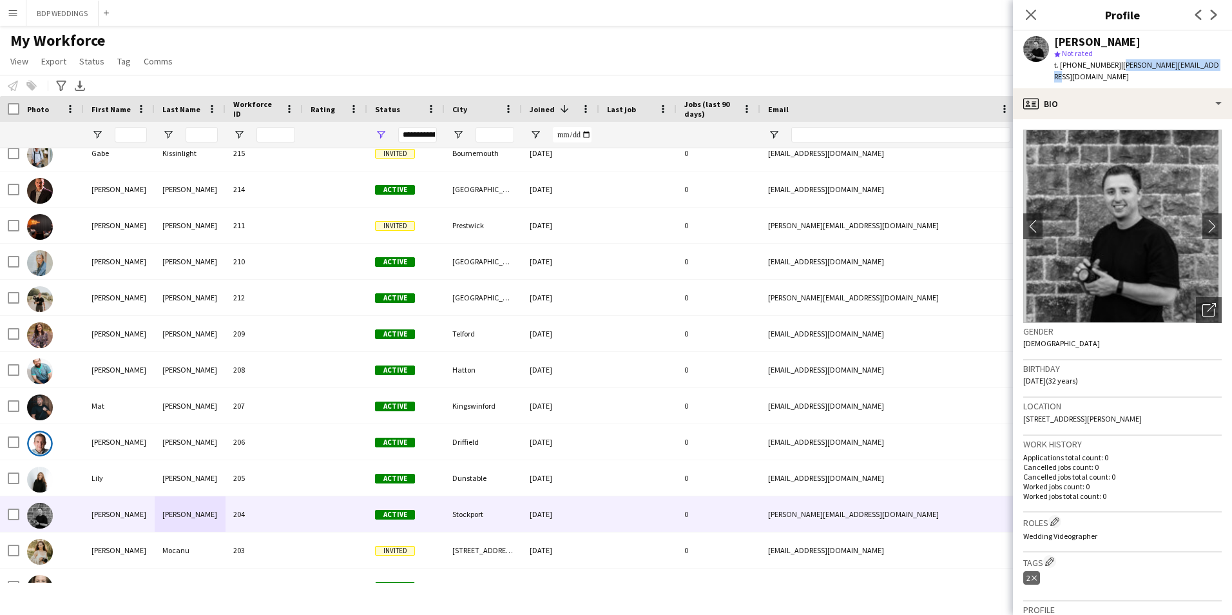
drag, startPoint x: 1206, startPoint y: 62, endPoint x: 1115, endPoint y: 63, distance: 90.8
click at [1115, 63] on app-profile-header "[PERSON_NAME] star Not rated t. [PHONE_NUMBER] | [PERSON_NAME][EMAIL_ADDRESS][D…" at bounding box center [1122, 59] width 219 height 57
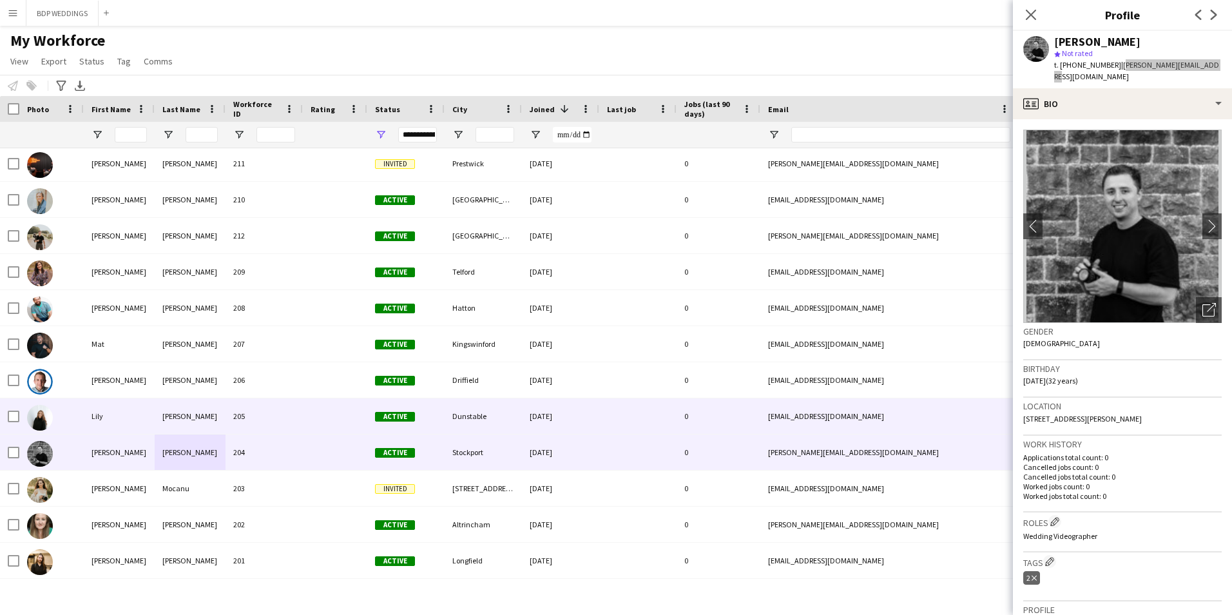
scroll to position [322, 0]
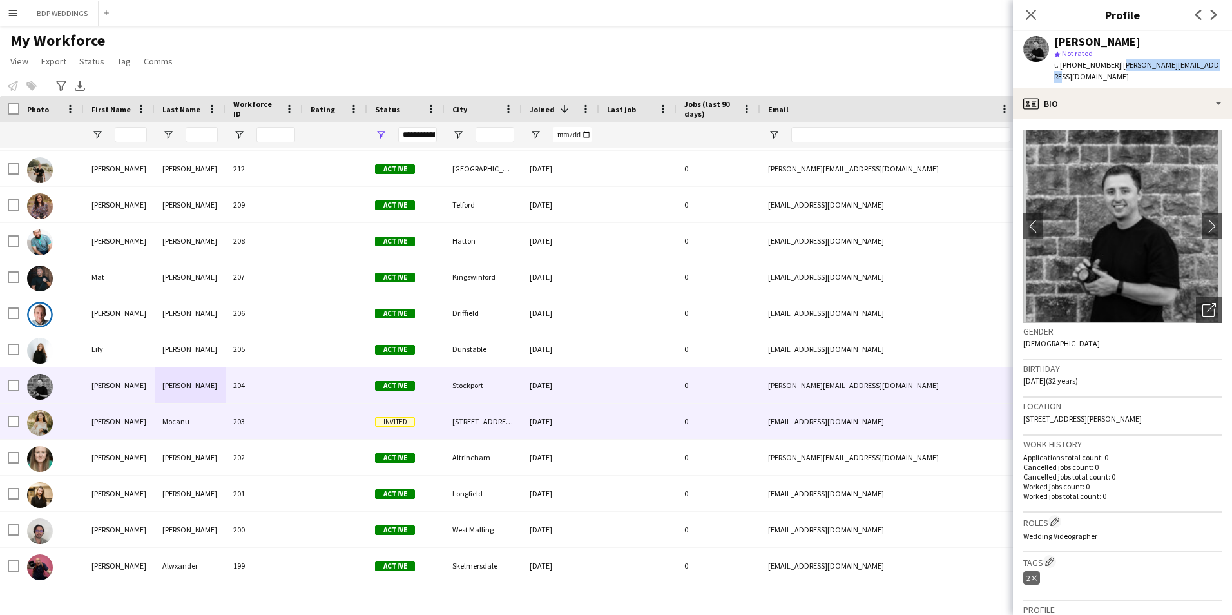
click at [199, 424] on div "Mocanu" at bounding box center [190, 420] width 71 height 35
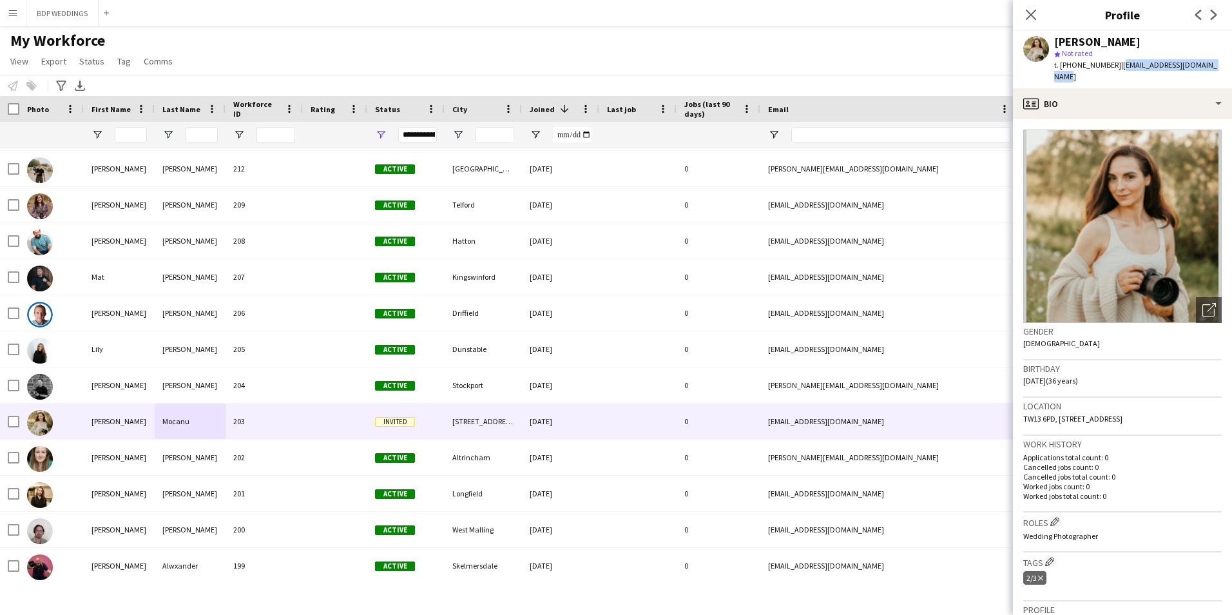
drag, startPoint x: 1216, startPoint y: 64, endPoint x: 1115, endPoint y: 64, distance: 100.5
click at [1115, 64] on div "[PERSON_NAME] star Not rated t. [PHONE_NUMBER] | [EMAIL_ADDRESS][DOMAIN_NAME]" at bounding box center [1122, 59] width 219 height 57
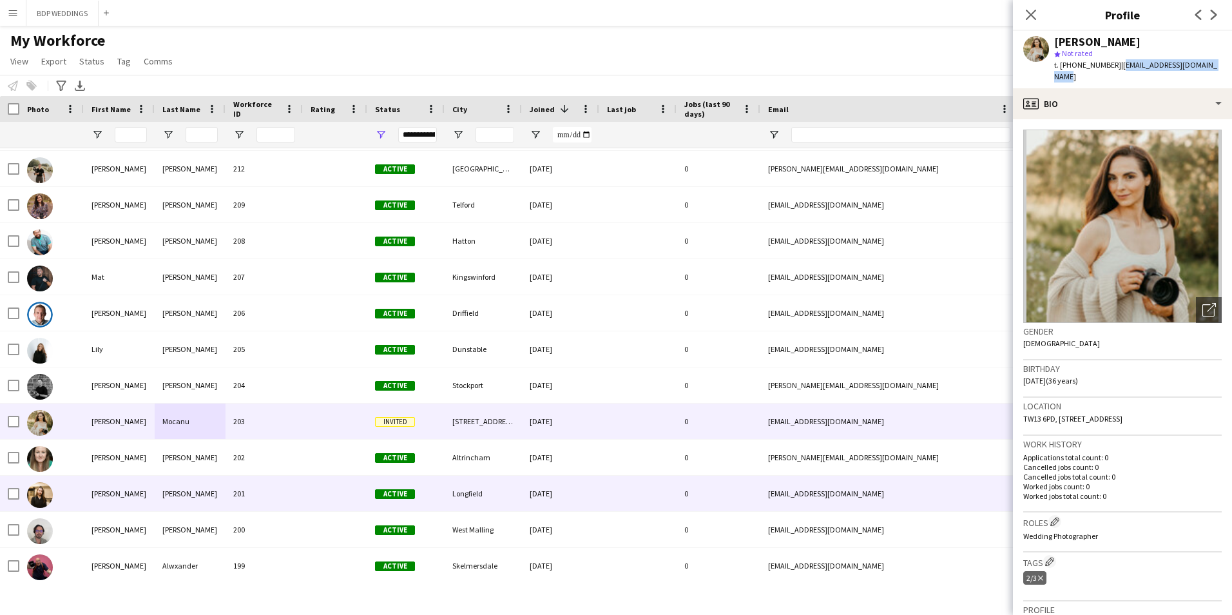
click at [193, 461] on div "[PERSON_NAME]" at bounding box center [190, 456] width 71 height 35
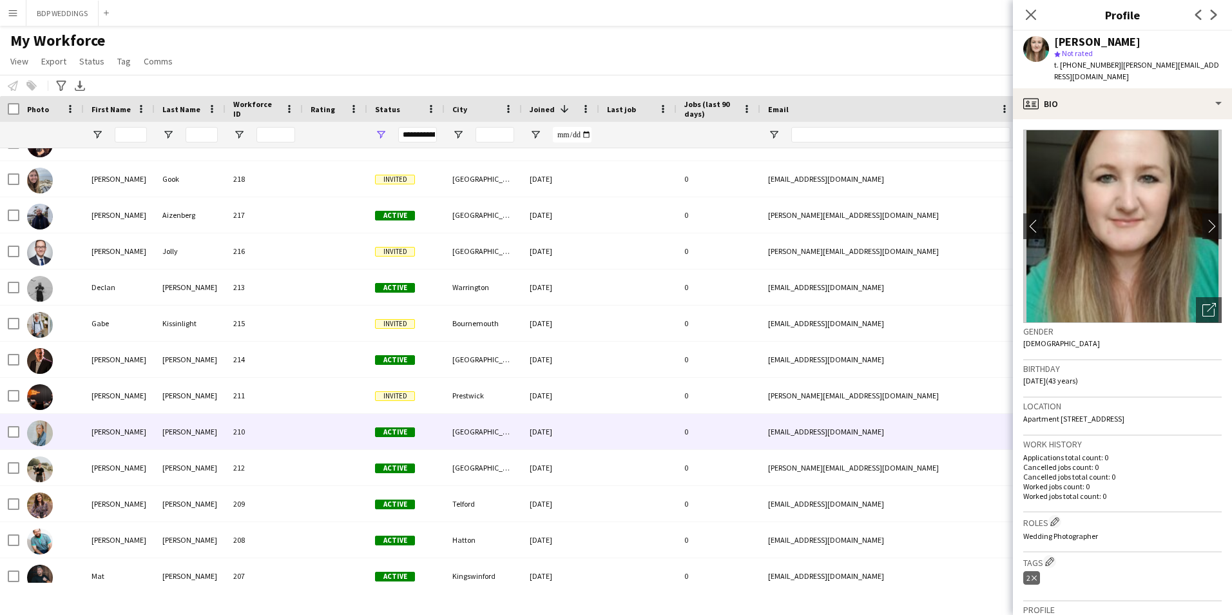
scroll to position [0, 0]
